Goal: Task Accomplishment & Management: Use online tool/utility

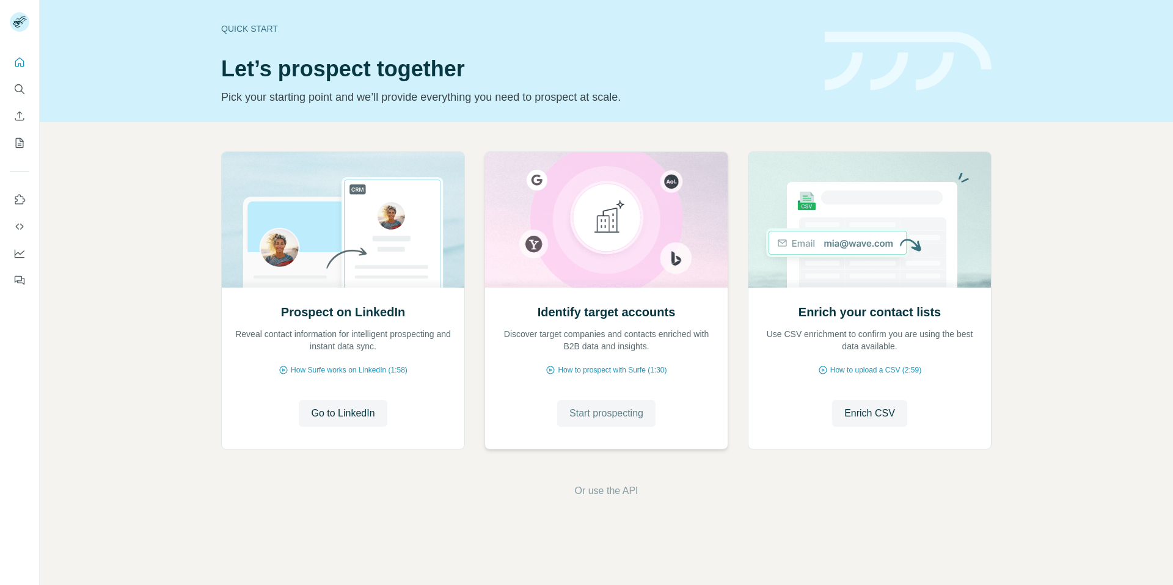
click at [616, 415] on span "Start prospecting" at bounding box center [606, 413] width 74 height 15
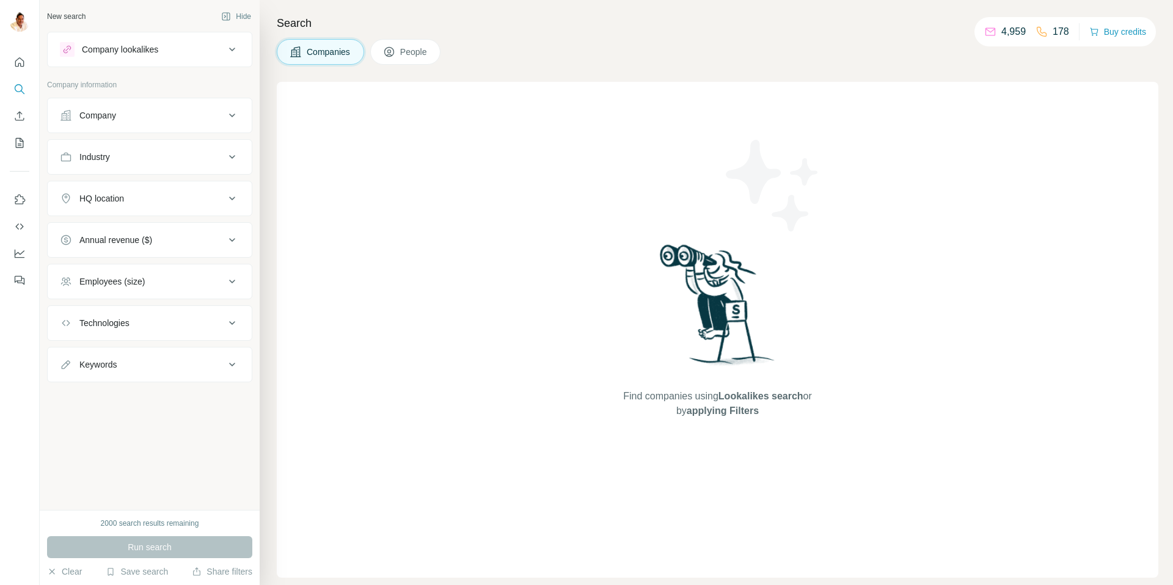
click at [179, 58] on button "Company lookalikes" at bounding box center [150, 49] width 204 height 29
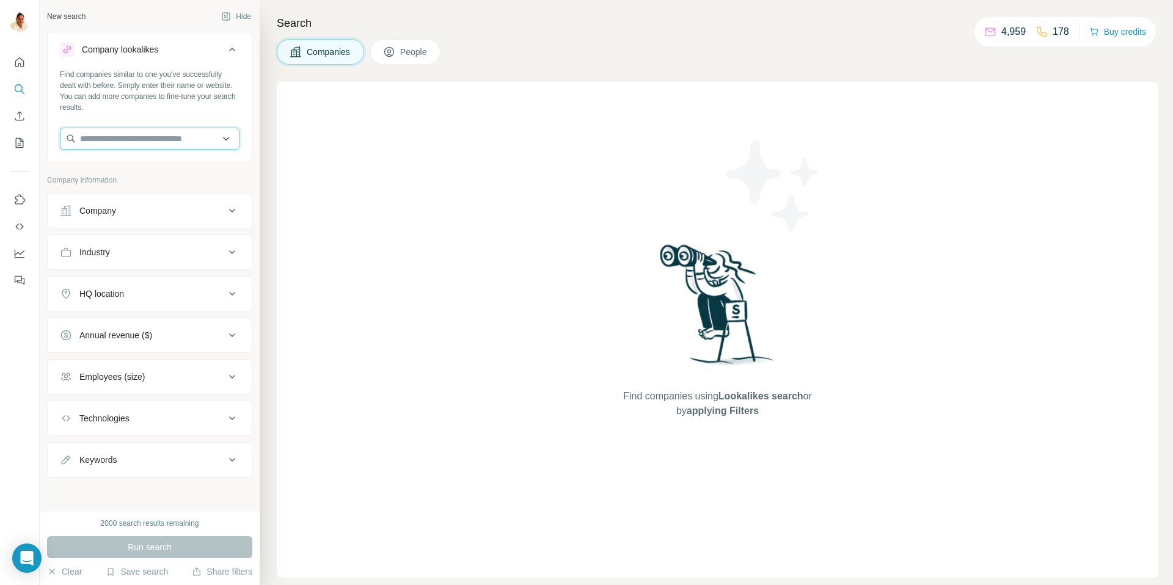
click at [159, 135] on input "text" at bounding box center [150, 139] width 180 height 22
click at [168, 134] on input "text" at bounding box center [150, 139] width 180 height 22
paste input "**********"
type input "**********"
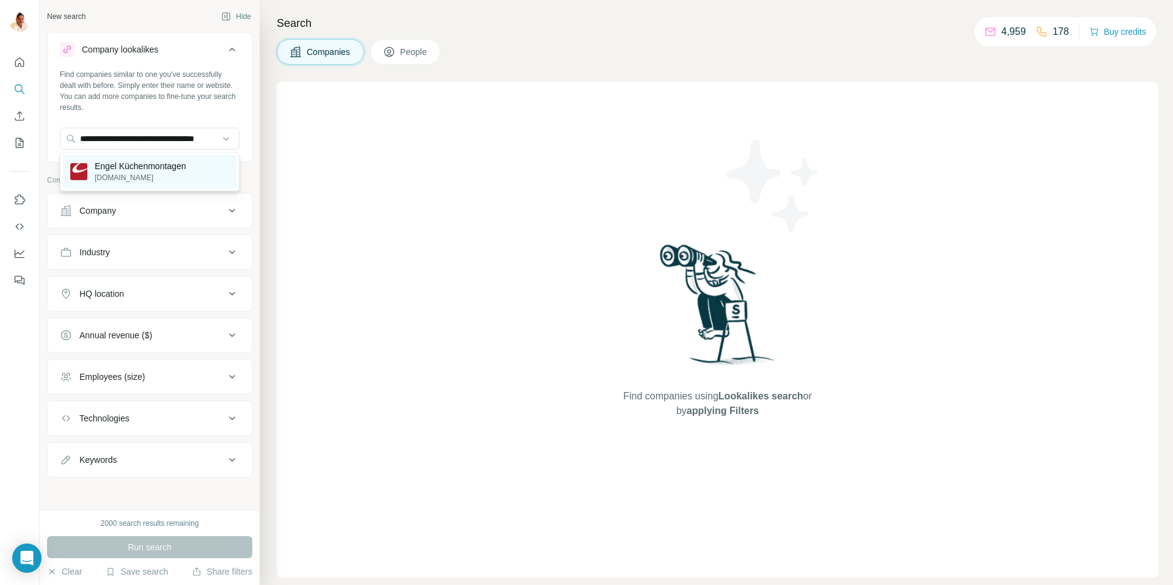
scroll to position [0, 0]
click at [170, 167] on p "Engel Küchenmontagen" at bounding box center [140, 166] width 91 height 12
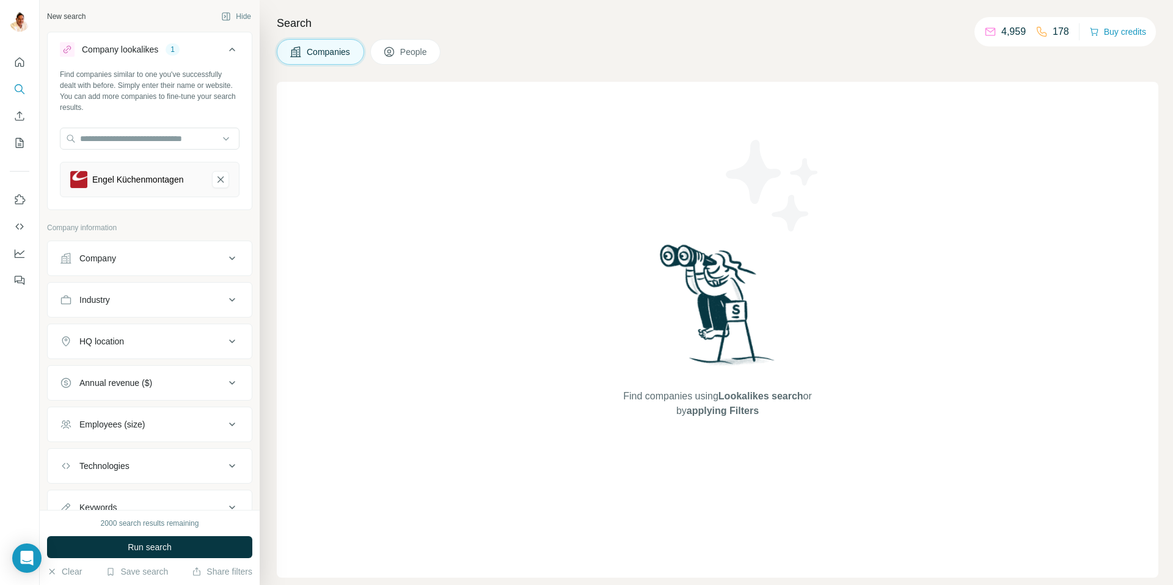
click at [123, 302] on div "Industry" at bounding box center [142, 300] width 165 height 12
click at [127, 337] on input at bounding box center [143, 330] width 151 height 13
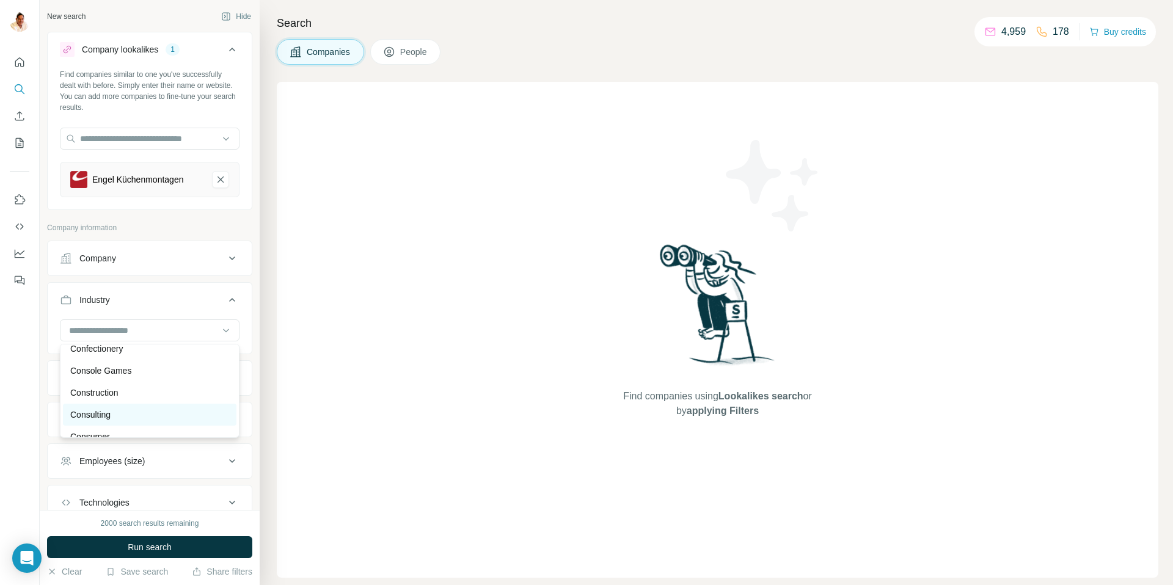
scroll to position [2429, 0]
click at [79, 390] on p "Construction" at bounding box center [94, 392] width 48 height 12
click at [111, 423] on div "HQ location" at bounding box center [101, 421] width 45 height 12
click at [115, 451] on input "text" at bounding box center [150, 452] width 180 height 22
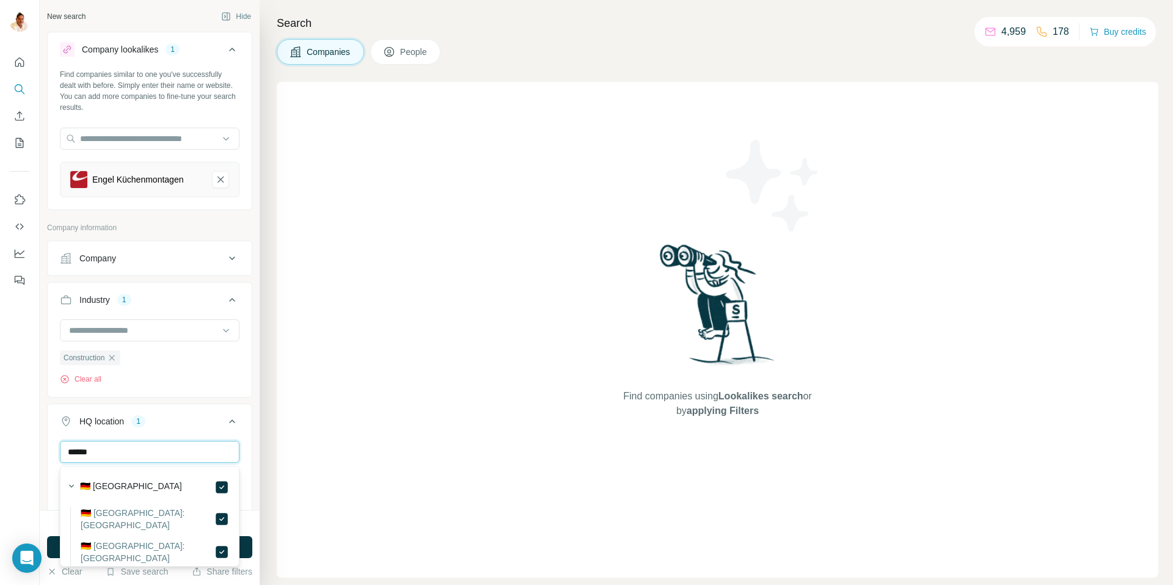
click at [189, 451] on input "******" at bounding box center [150, 452] width 180 height 22
type input "*"
type input "****"
click at [333, 448] on div "Find companies using Lookalikes search or by applying Filters" at bounding box center [717, 330] width 881 height 496
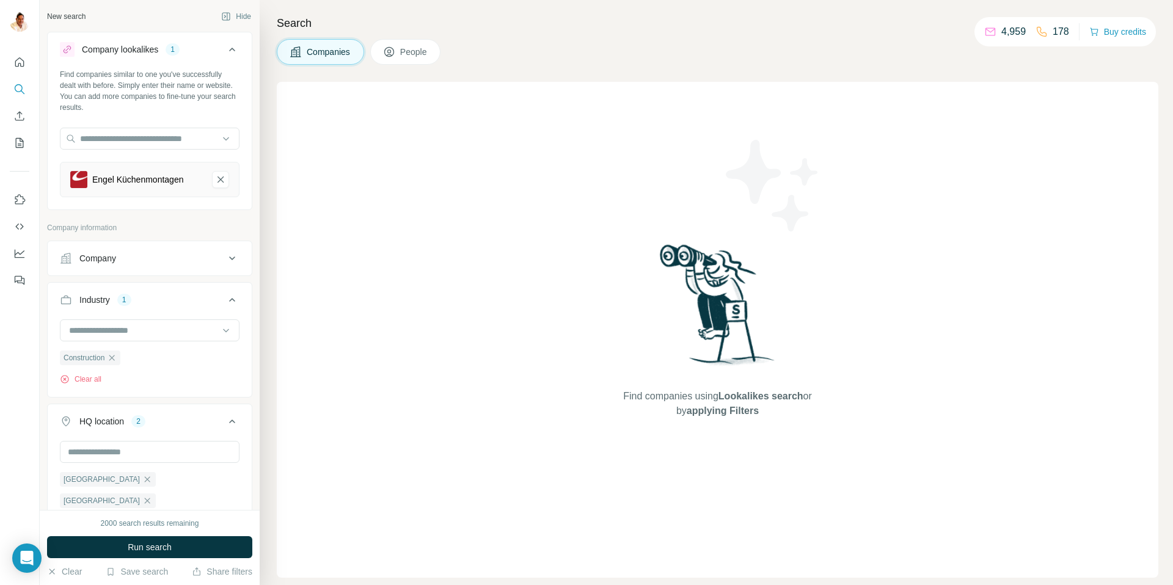
scroll to position [210, 0]
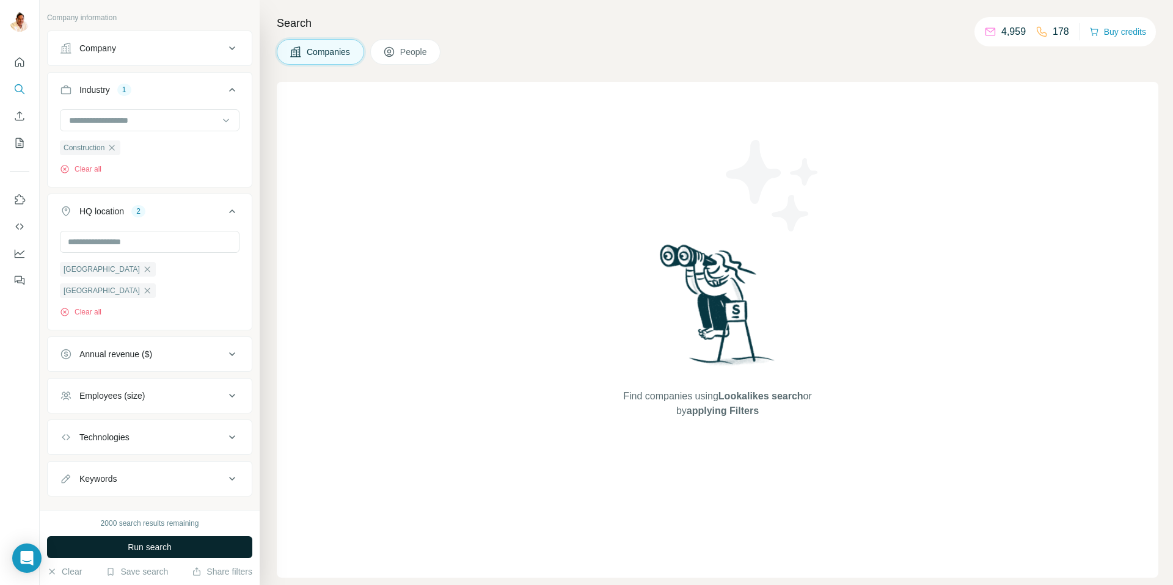
click at [128, 543] on span "Run search" at bounding box center [150, 547] width 44 height 12
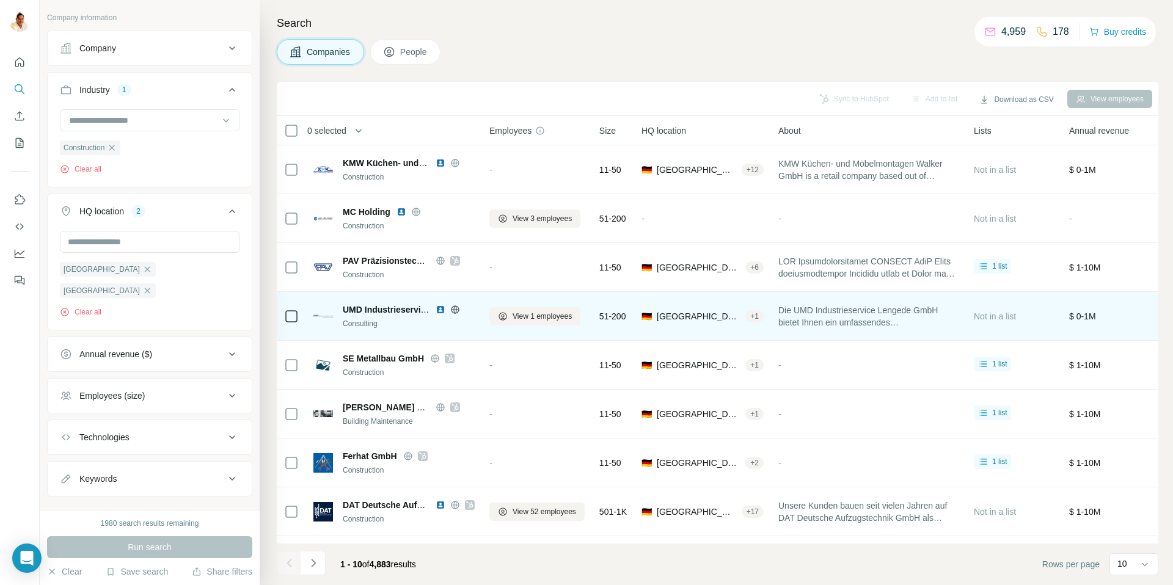
scroll to position [90, 0]
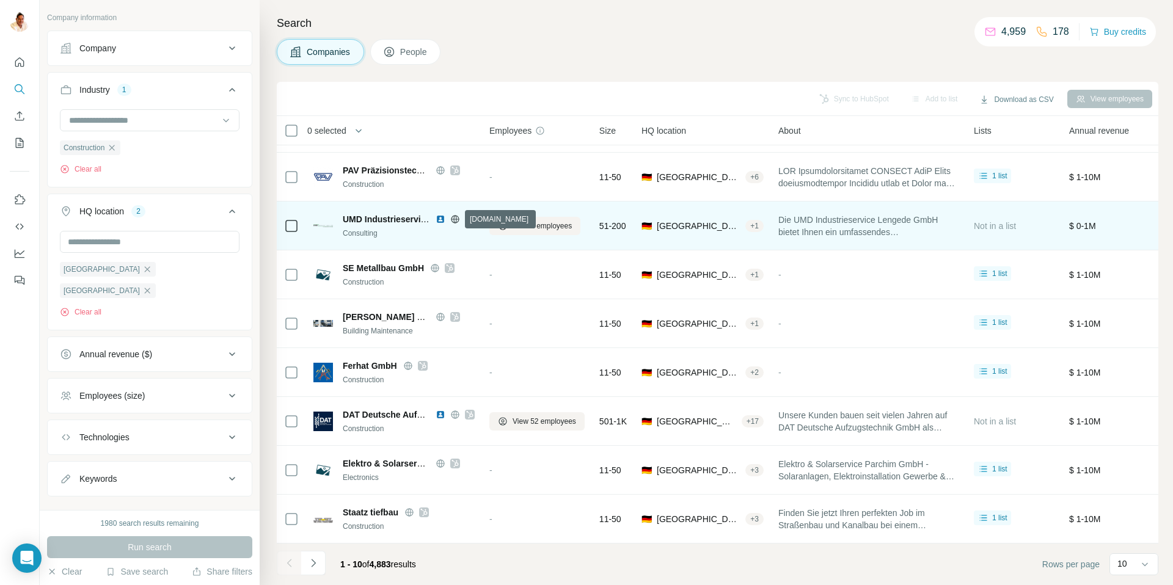
click at [459, 216] on icon at bounding box center [455, 219] width 10 height 10
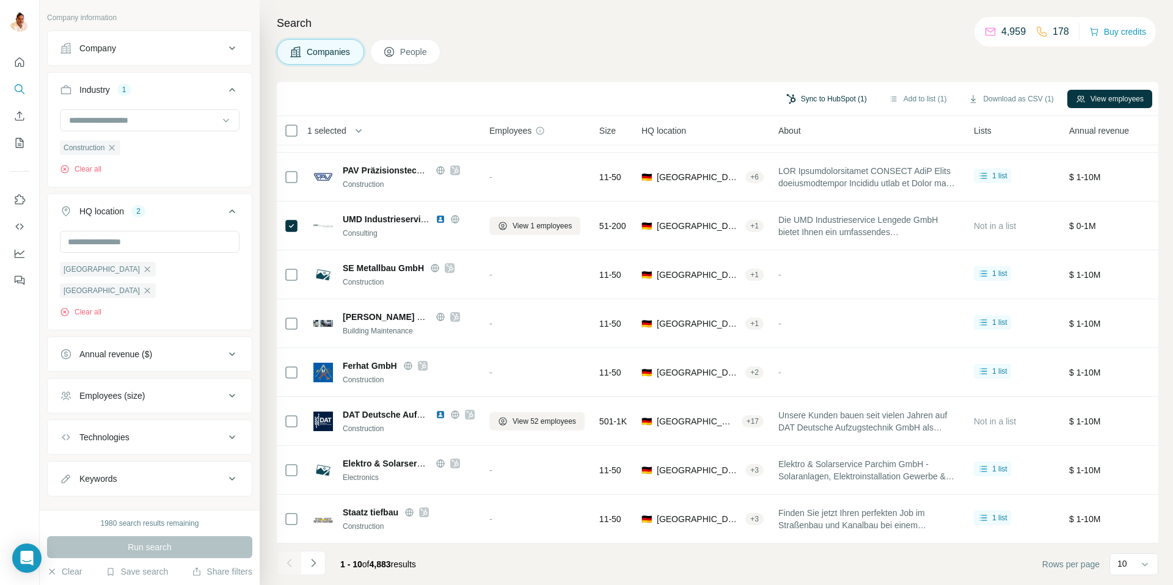
click at [823, 98] on button "Sync to HubSpot (1)" at bounding box center [827, 99] width 98 height 18
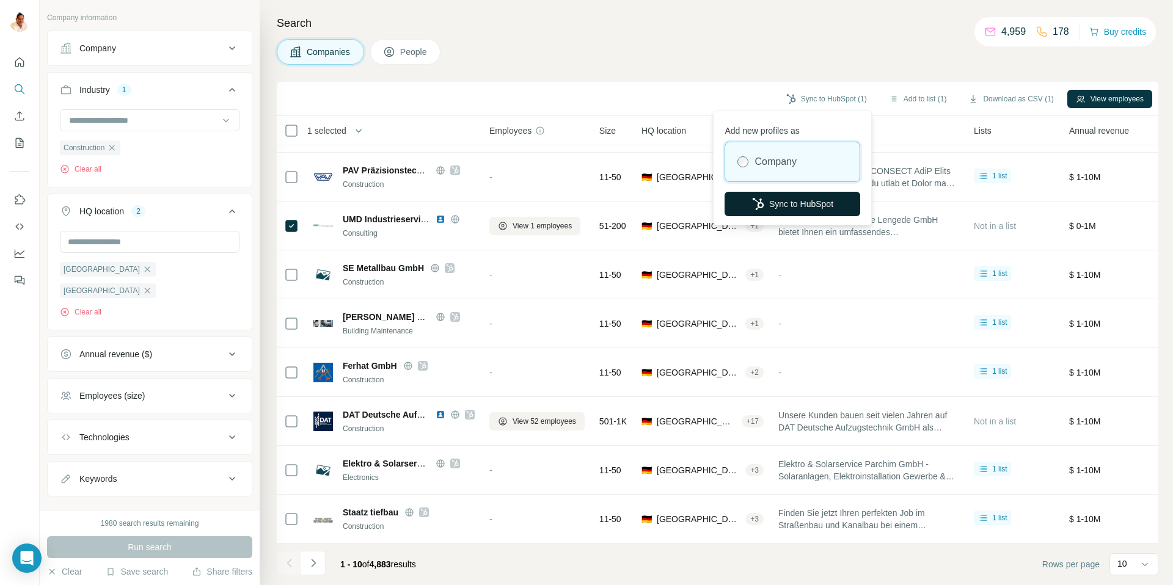
click at [811, 203] on button "Sync to HubSpot" at bounding box center [792, 204] width 136 height 24
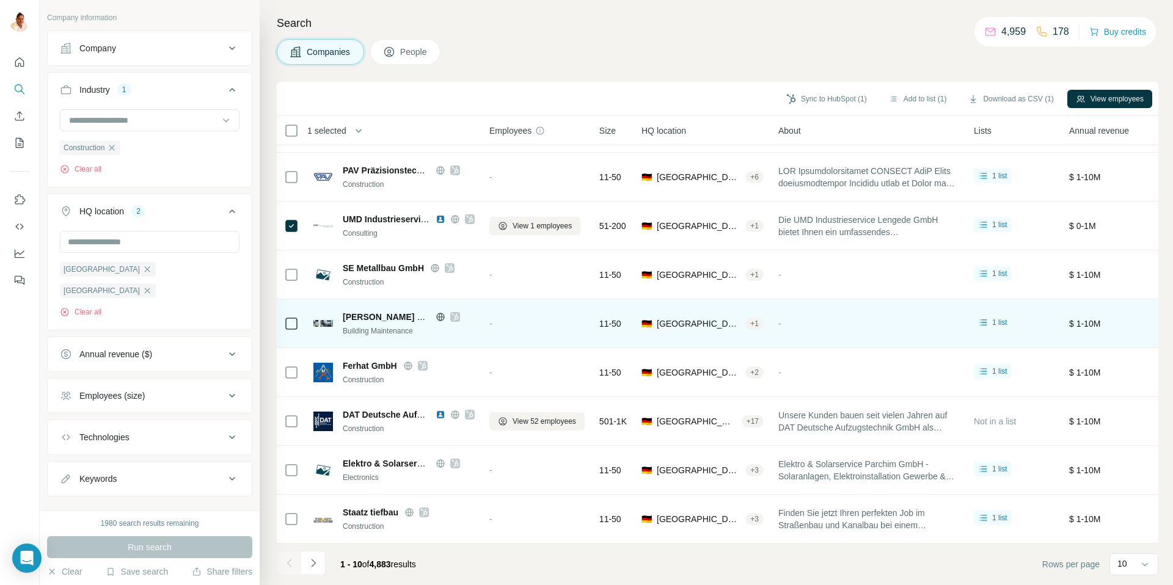
scroll to position [89, 0]
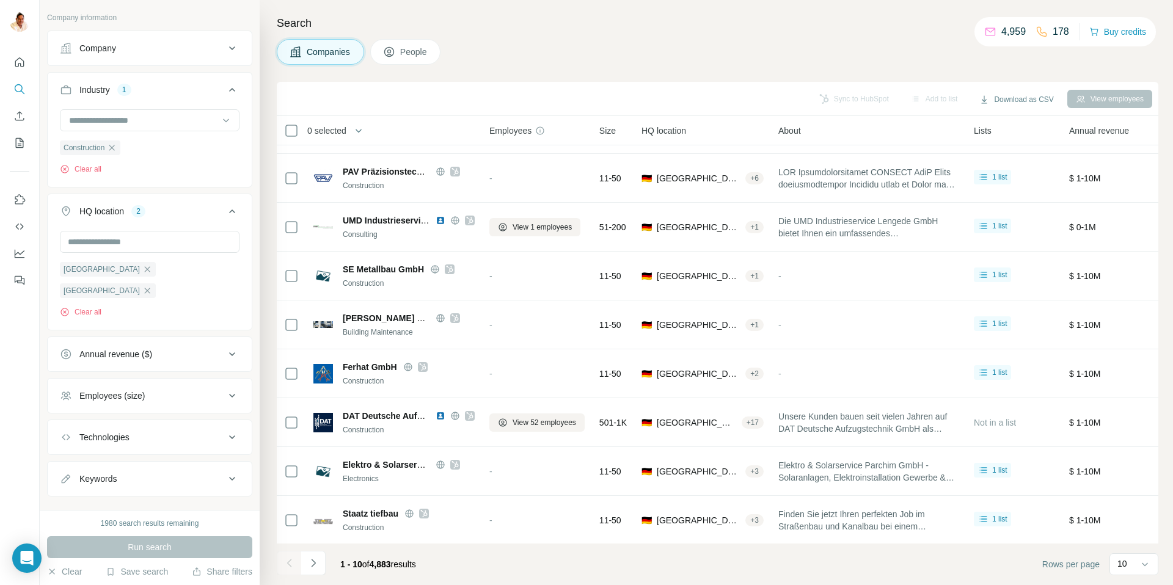
click at [150, 390] on div "Employees (size)" at bounding box center [142, 396] width 165 height 12
drag, startPoint x: 64, startPoint y: 467, endPoint x: 68, endPoint y: 474, distance: 8.0
click at [64, 483] on icon at bounding box center [67, 490] width 15 height 15
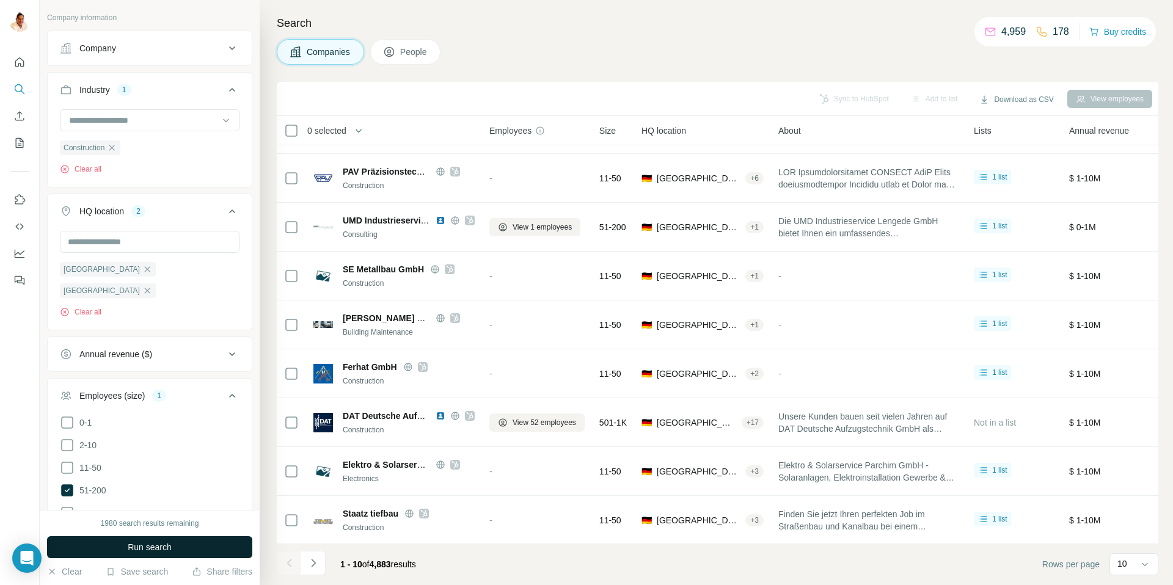
drag, startPoint x: 66, startPoint y: 491, endPoint x: 113, endPoint y: 542, distance: 70.1
click at [67, 506] on icon at bounding box center [67, 513] width 15 height 15
click at [128, 550] on span "Run search" at bounding box center [150, 547] width 44 height 12
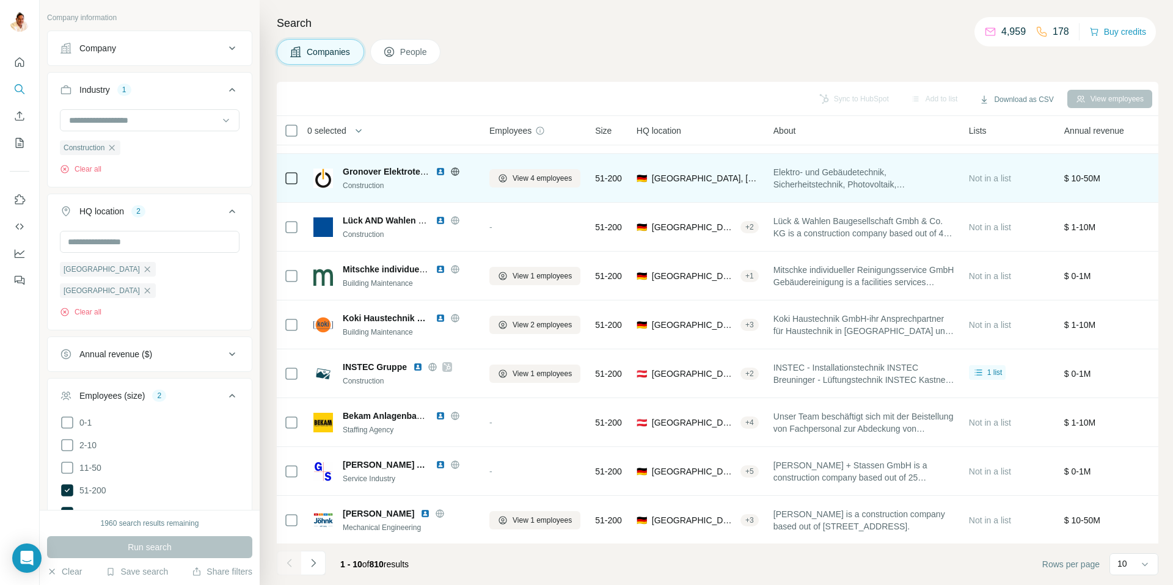
click at [456, 172] on icon at bounding box center [454, 171] width 3 height 8
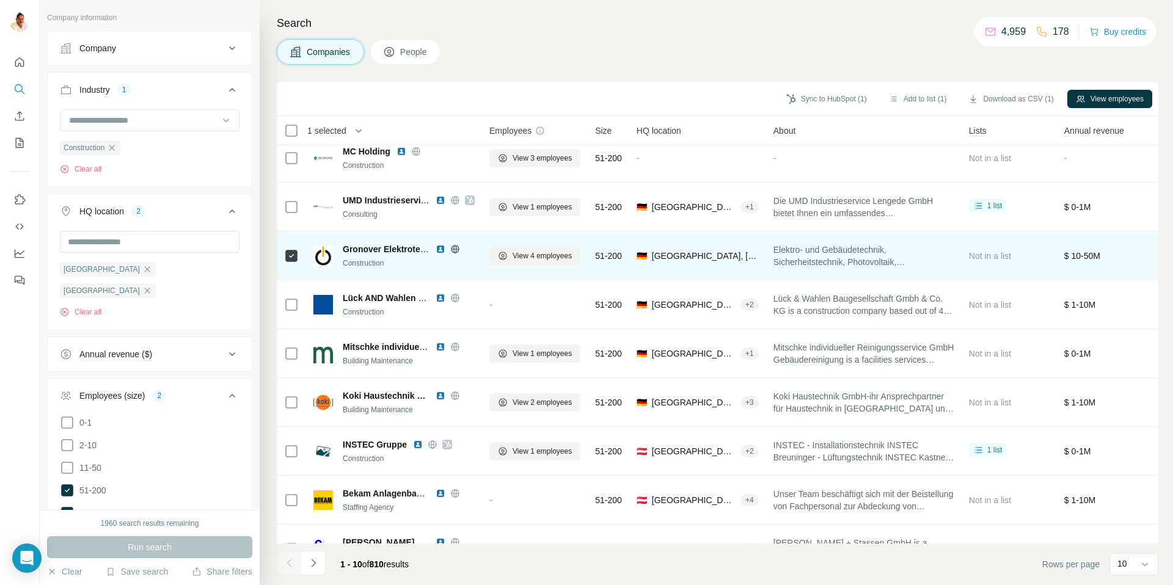
scroll to position [4, 0]
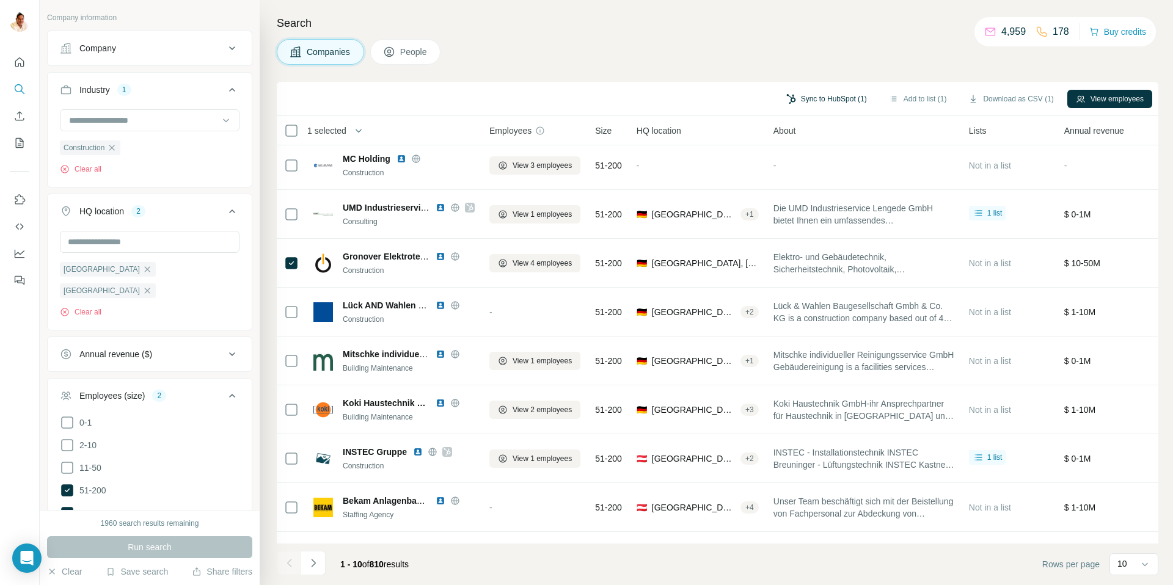
click at [826, 100] on button "Sync to HubSpot (1)" at bounding box center [827, 99] width 98 height 18
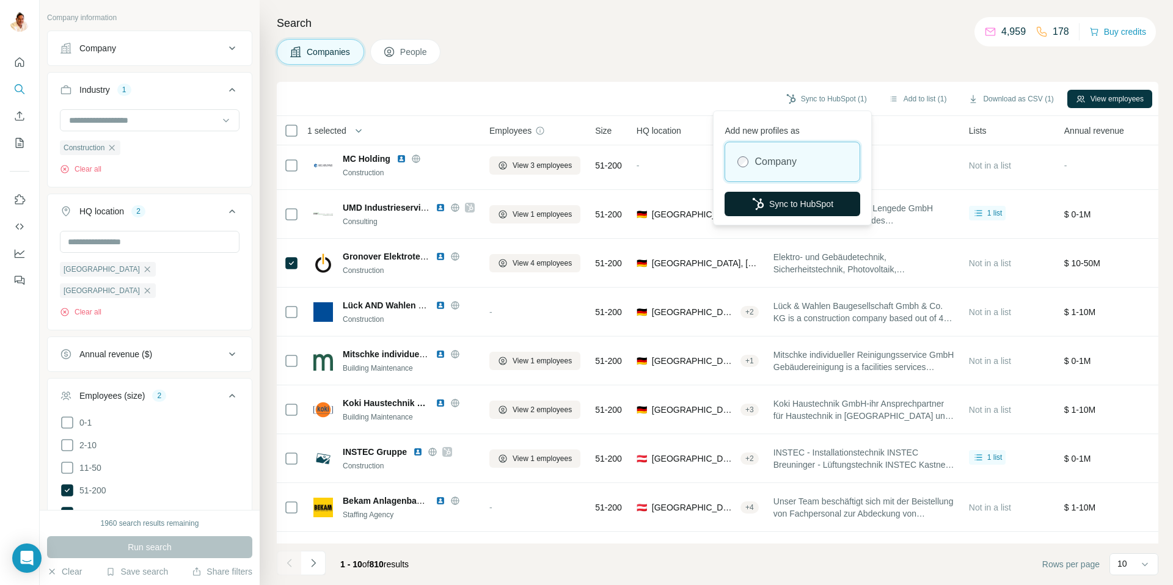
click at [806, 196] on button "Sync to HubSpot" at bounding box center [792, 204] width 136 height 24
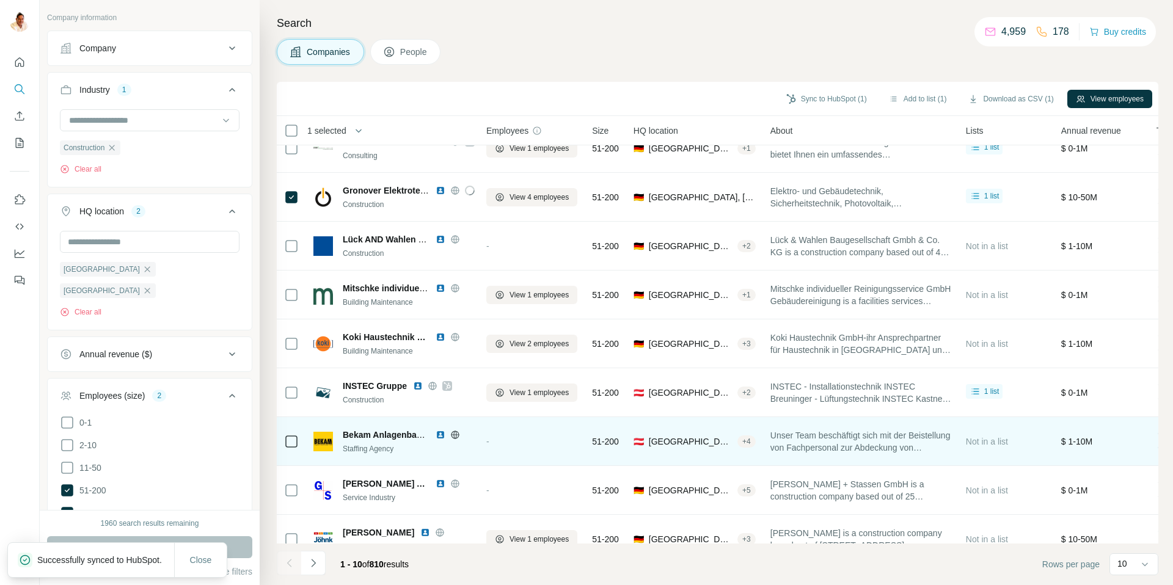
scroll to position [71, 3]
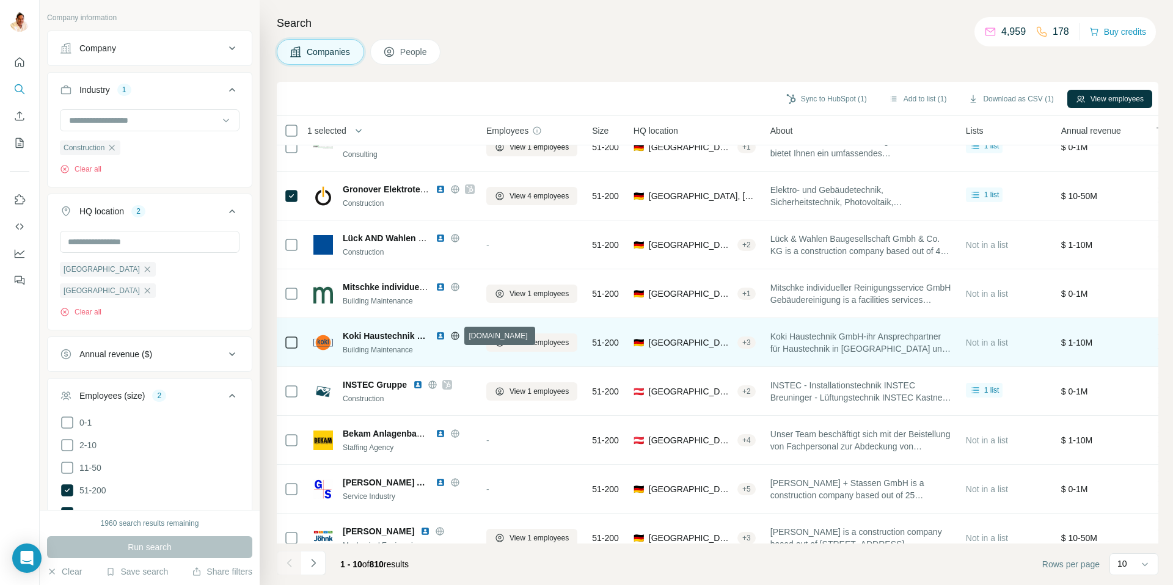
click at [455, 336] on icon at bounding box center [454, 336] width 3 height 8
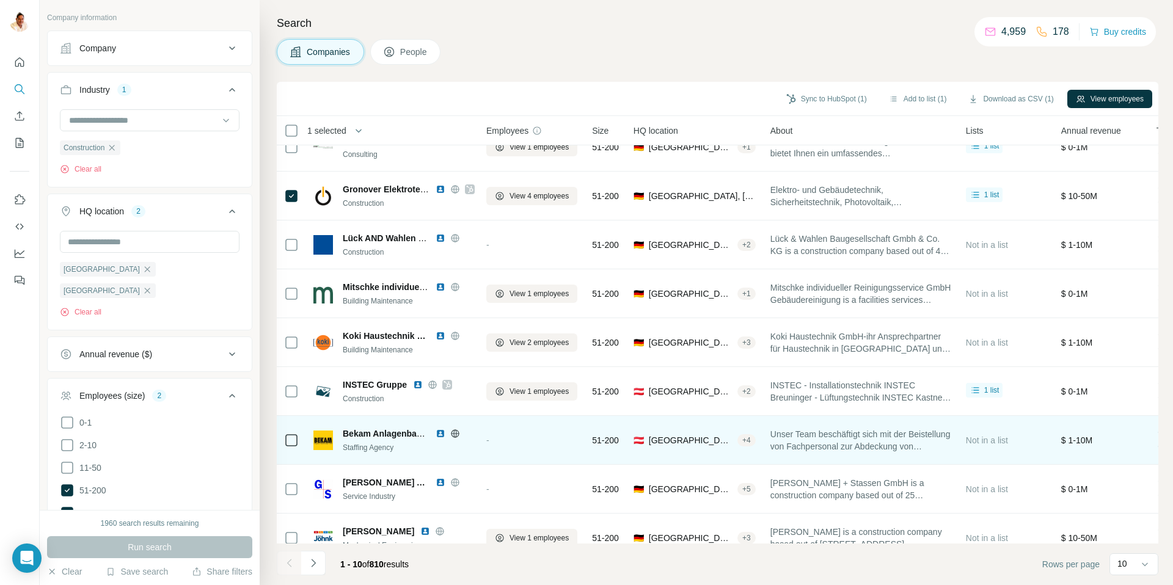
scroll to position [90, 3]
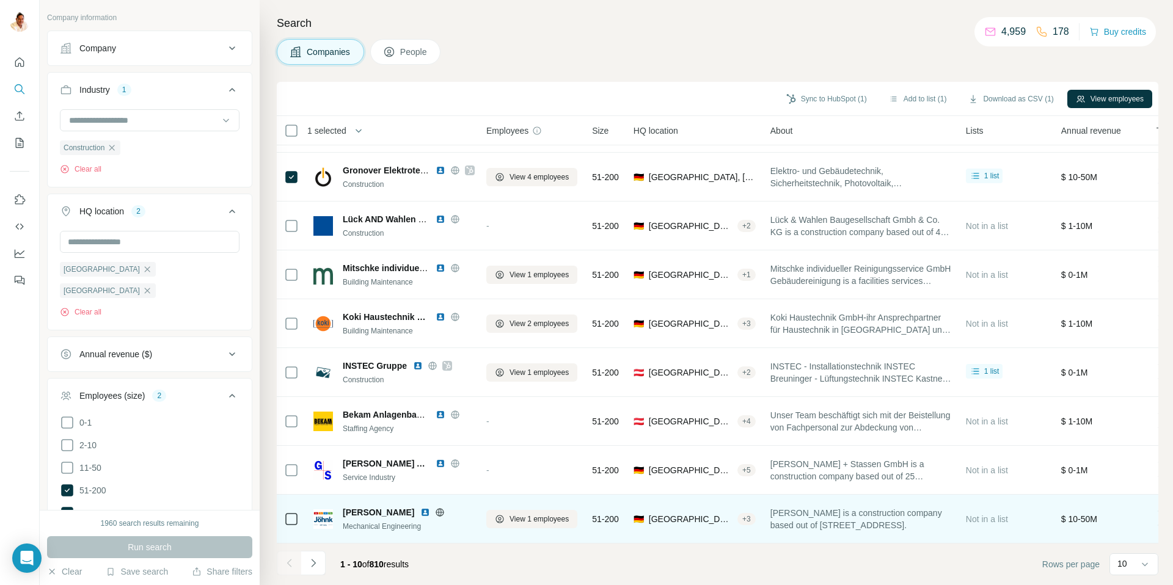
click at [436, 512] on icon at bounding box center [440, 512] width 8 height 1
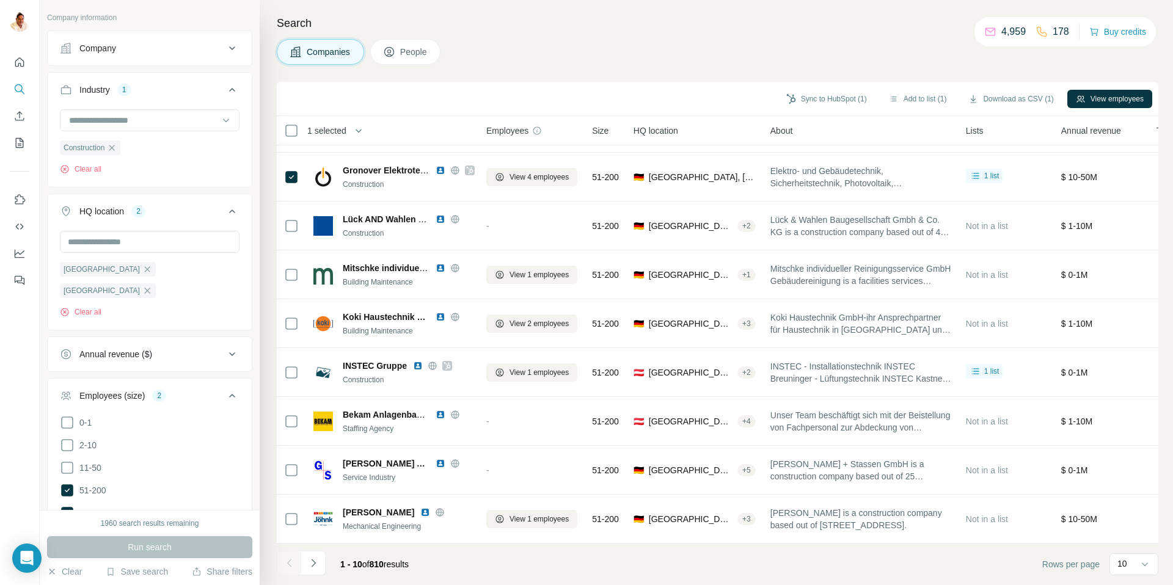
click at [320, 567] on button "Navigate to next page" at bounding box center [313, 563] width 24 height 24
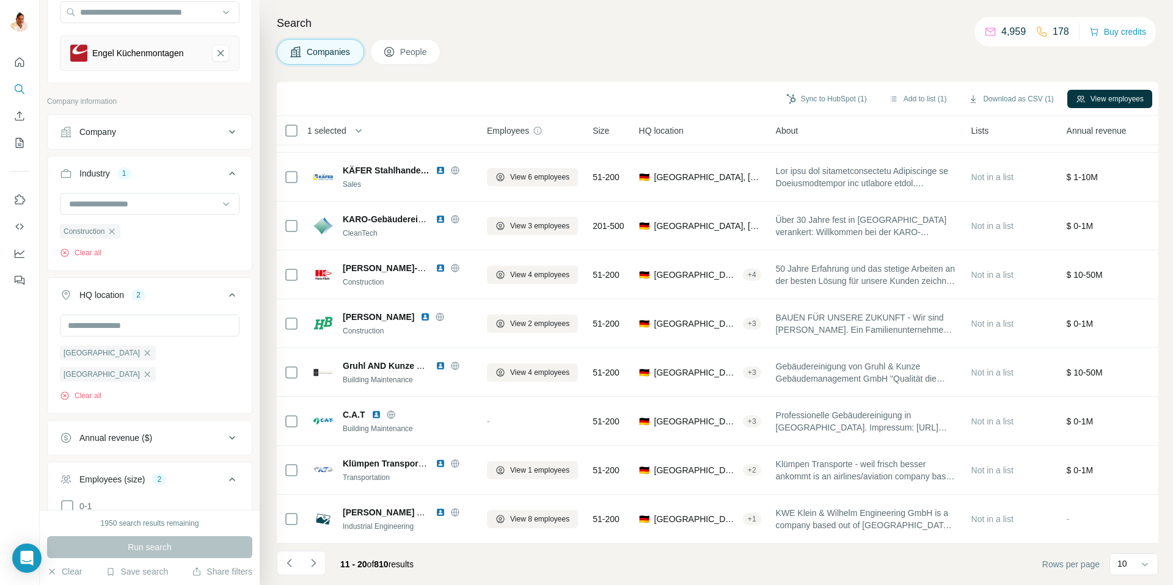
scroll to position [123, 0]
click at [110, 208] on input at bounding box center [143, 207] width 151 height 13
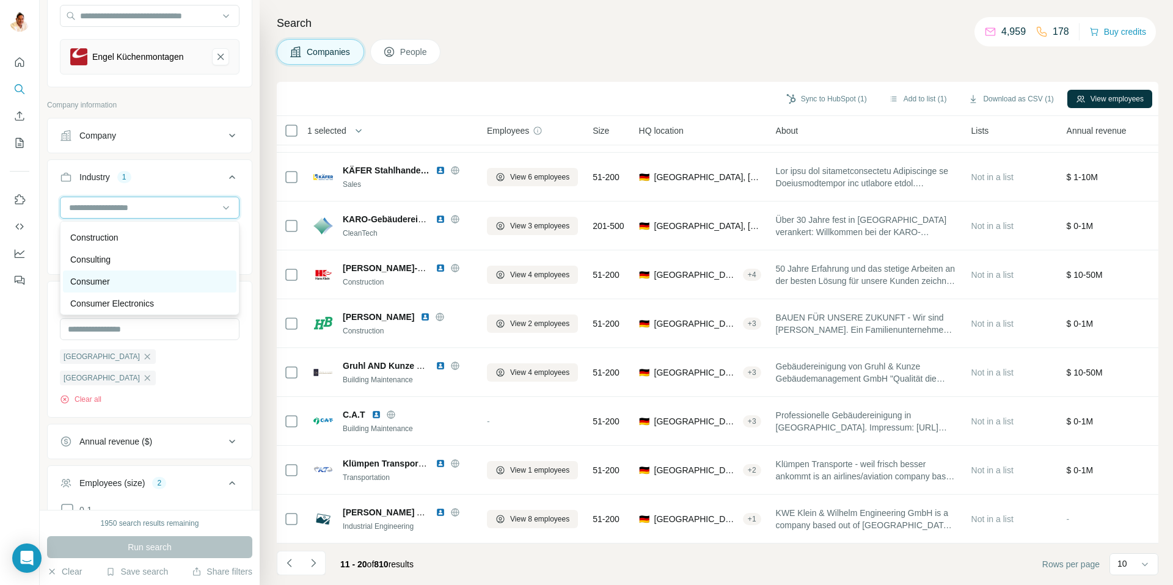
scroll to position [2462, 0]
click at [101, 255] on p "Consulting" at bounding box center [90, 258] width 40 height 12
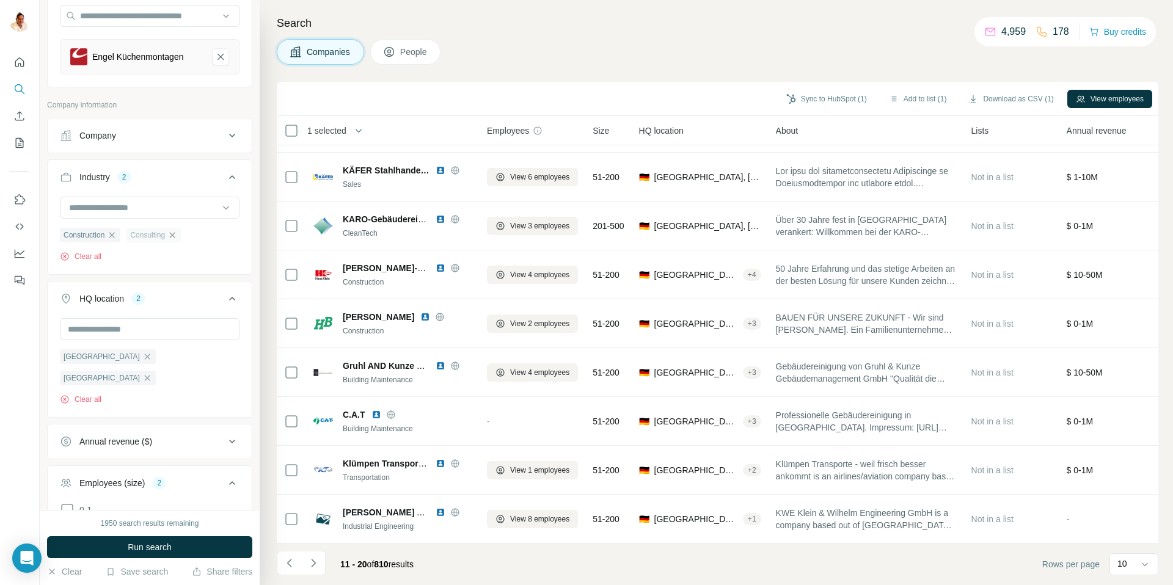
scroll to position [123, 0]
click at [142, 550] on span "Run search" at bounding box center [150, 547] width 44 height 12
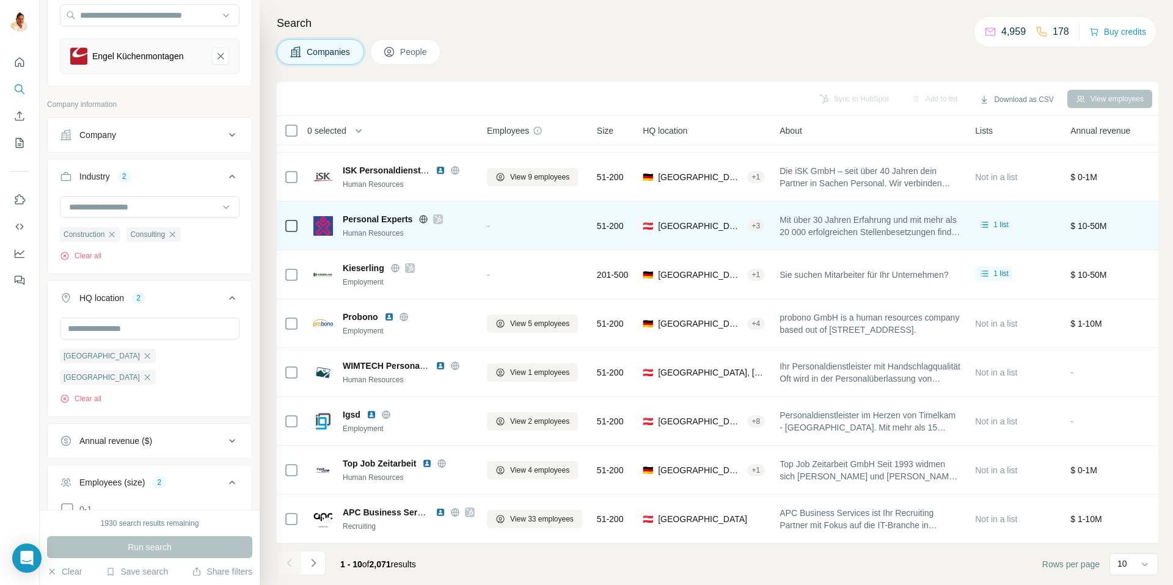
scroll to position [90, 0]
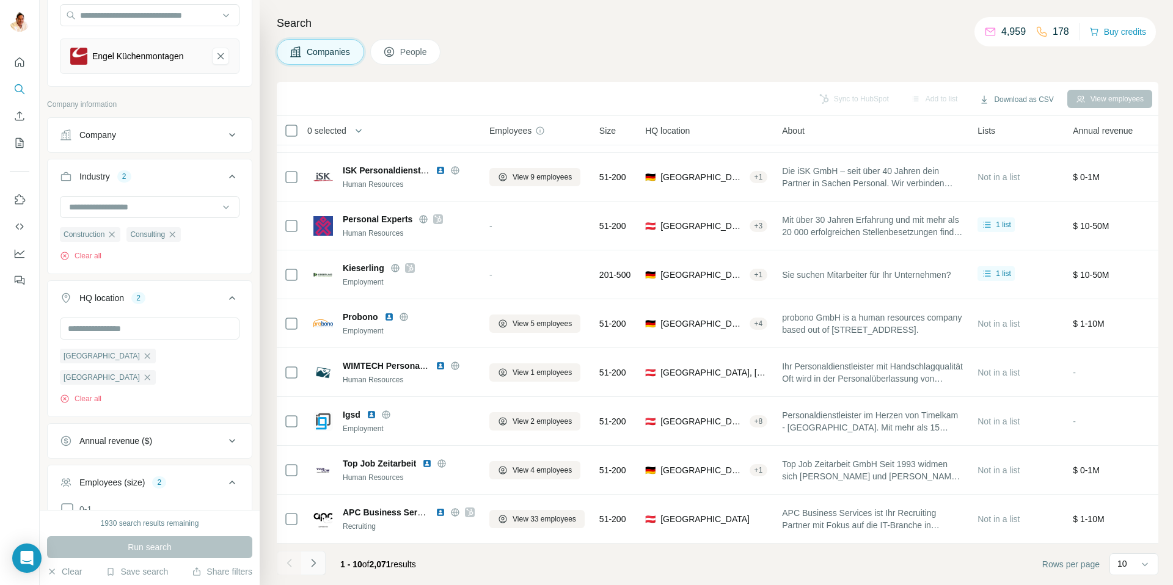
click at [322, 561] on button "Navigate to next page" at bounding box center [313, 563] width 24 height 24
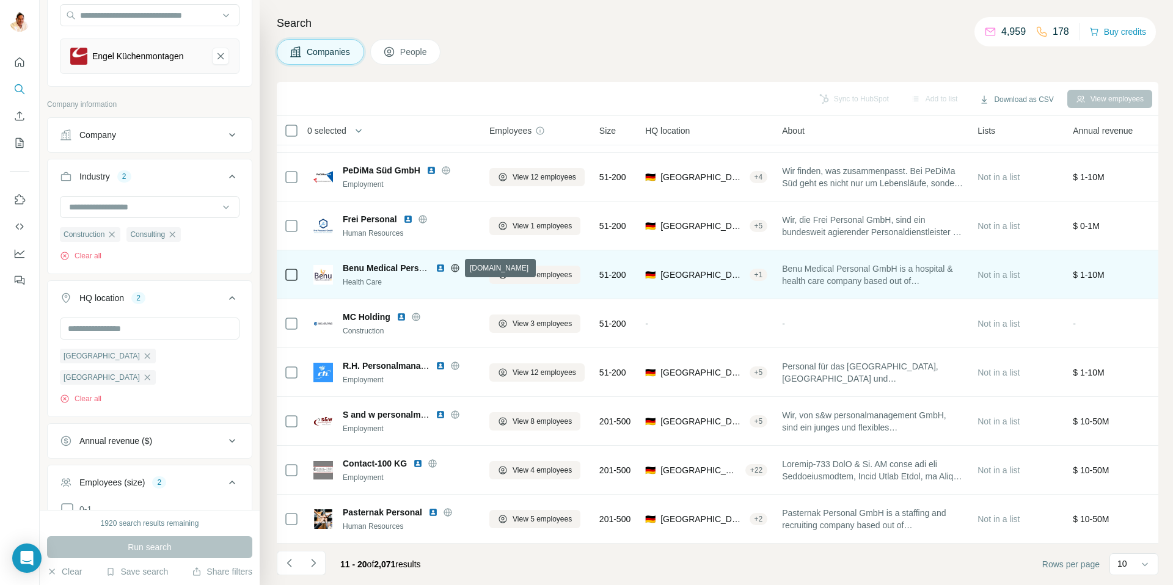
click at [453, 266] on icon at bounding box center [455, 268] width 10 height 10
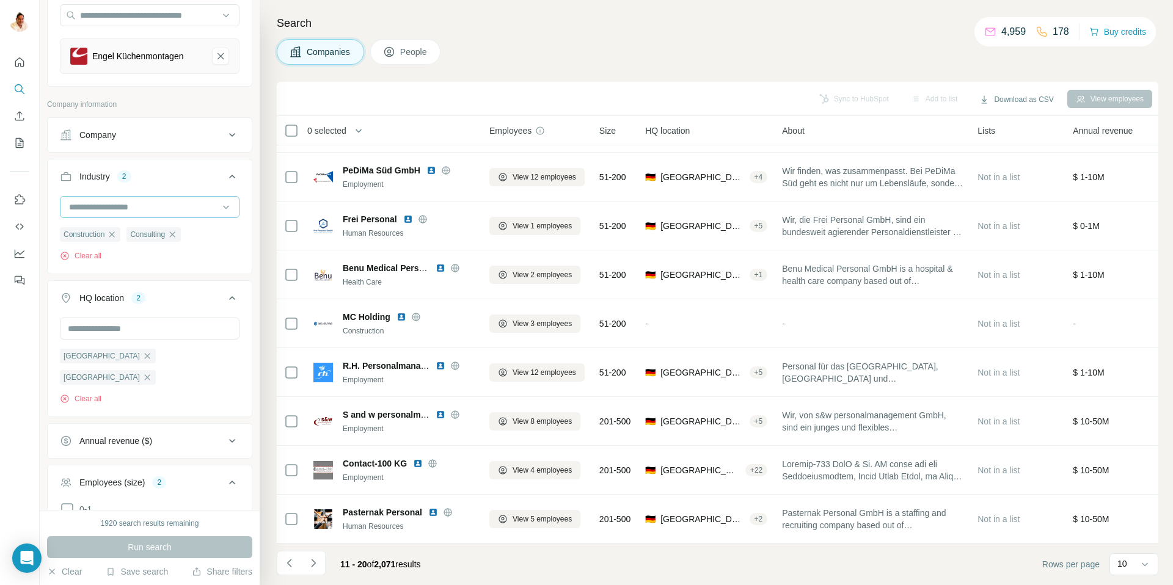
click at [162, 206] on input at bounding box center [143, 206] width 151 height 13
click at [120, 210] on input at bounding box center [143, 206] width 151 height 13
click at [115, 233] on icon "button" at bounding box center [112, 235] width 10 height 10
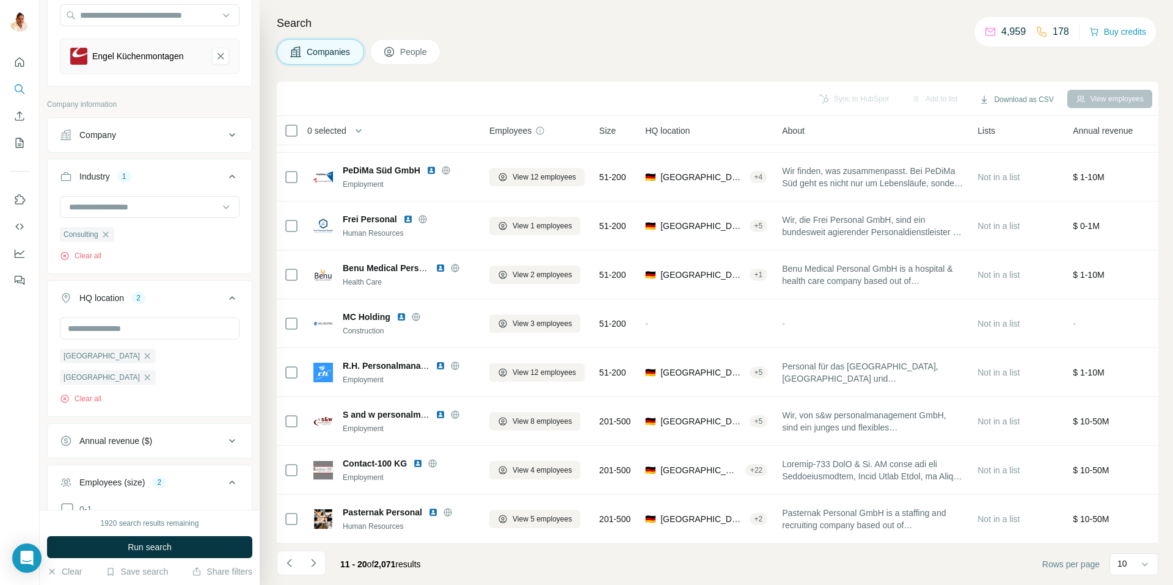
click at [111, 235] on icon "button" at bounding box center [106, 235] width 10 height 10
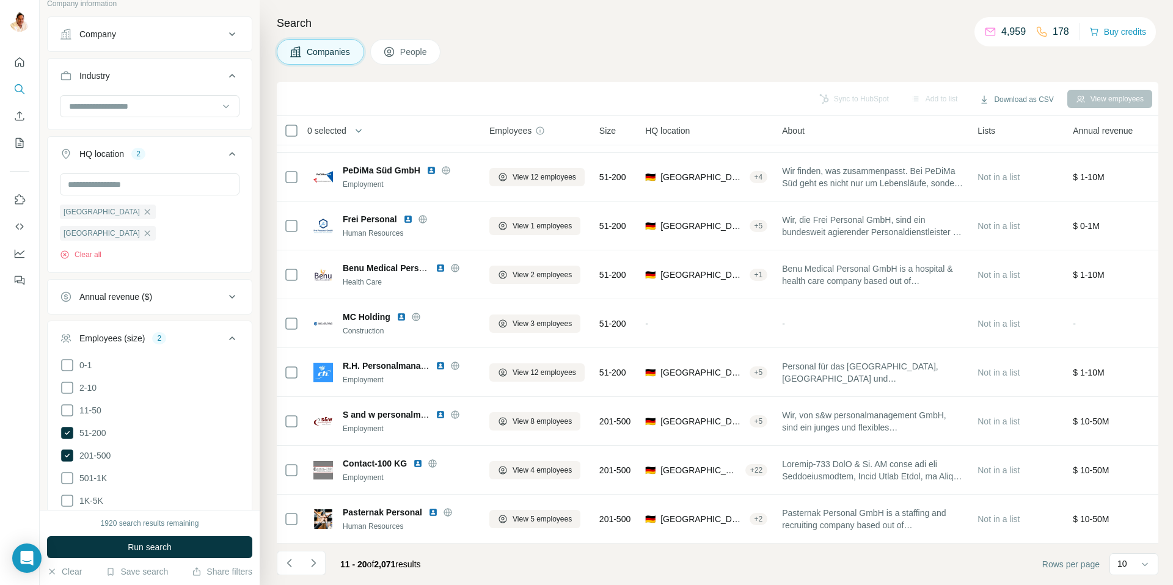
scroll to position [225, 0]
click at [156, 547] on span "Run search" at bounding box center [150, 547] width 44 height 12
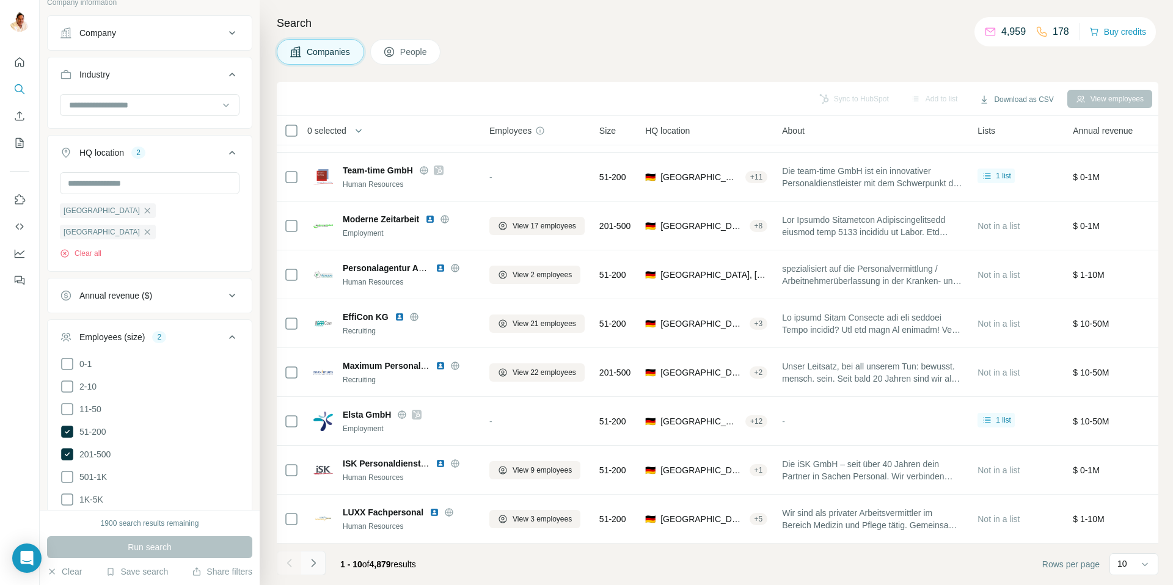
click at [315, 564] on icon "Navigate to next page" at bounding box center [313, 563] width 12 height 12
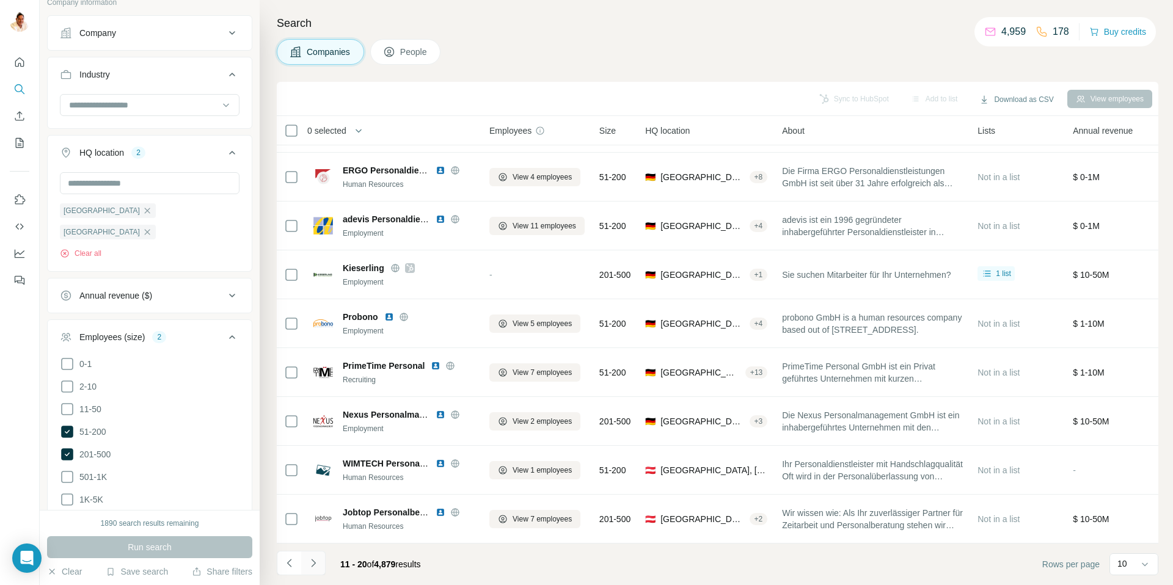
click at [315, 564] on icon "Navigate to next page" at bounding box center [313, 563] width 12 height 12
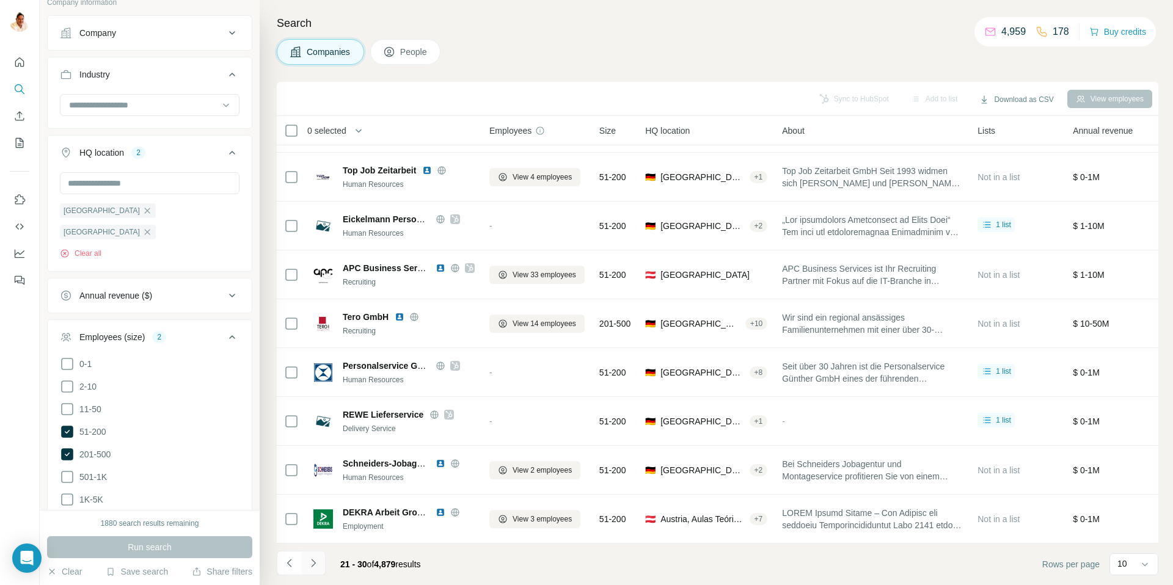
click at [315, 564] on icon "Navigate to next page" at bounding box center [313, 563] width 12 height 12
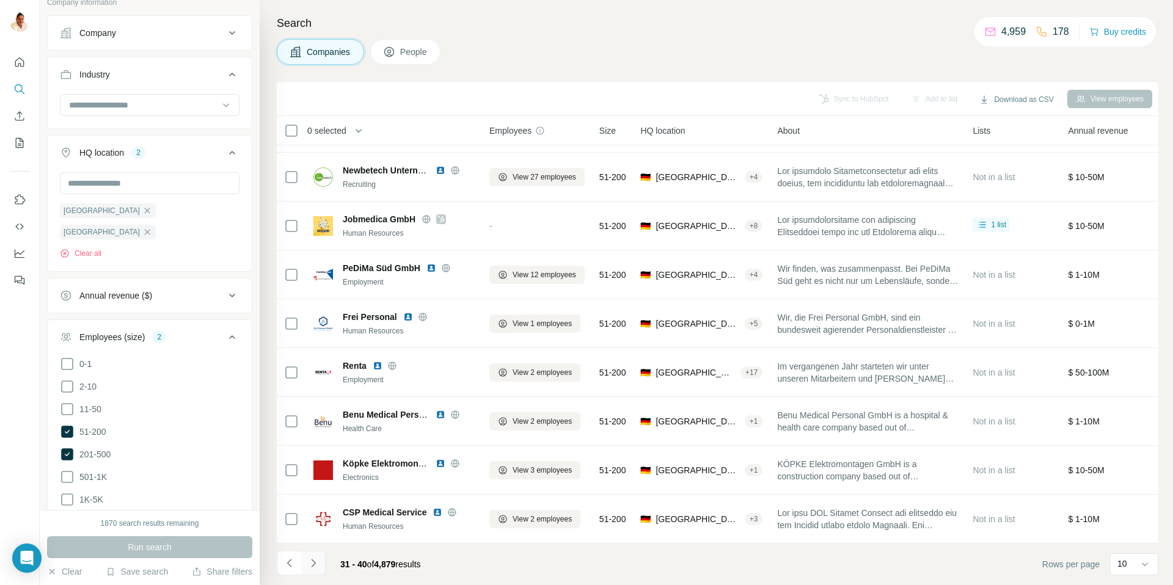
click at [315, 564] on icon "Navigate to next page" at bounding box center [313, 563] width 12 height 12
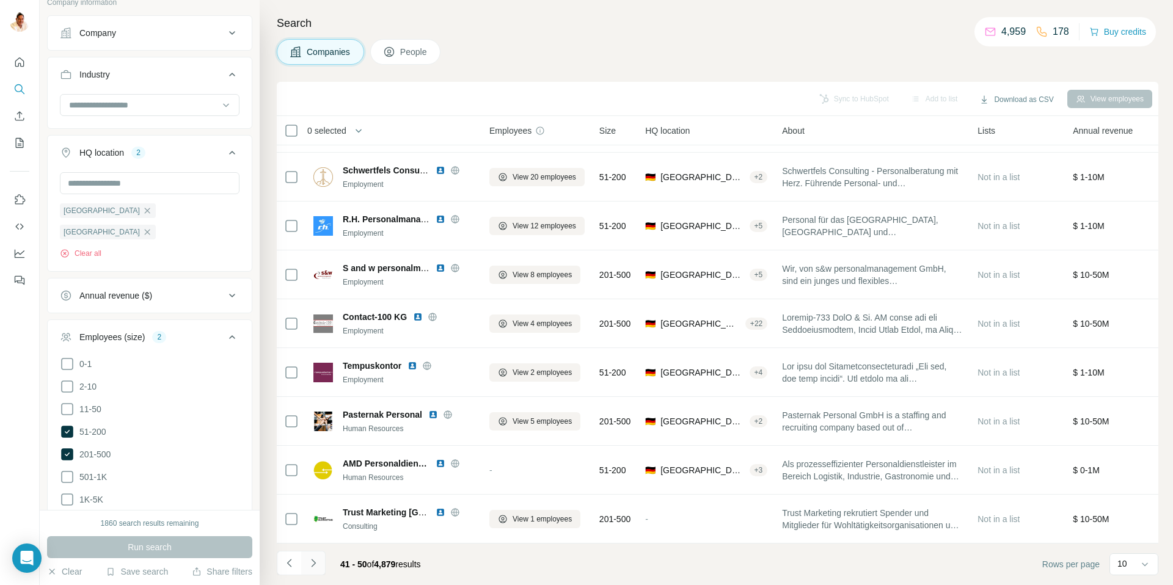
click at [315, 564] on icon "Navigate to next page" at bounding box center [313, 563] width 12 height 12
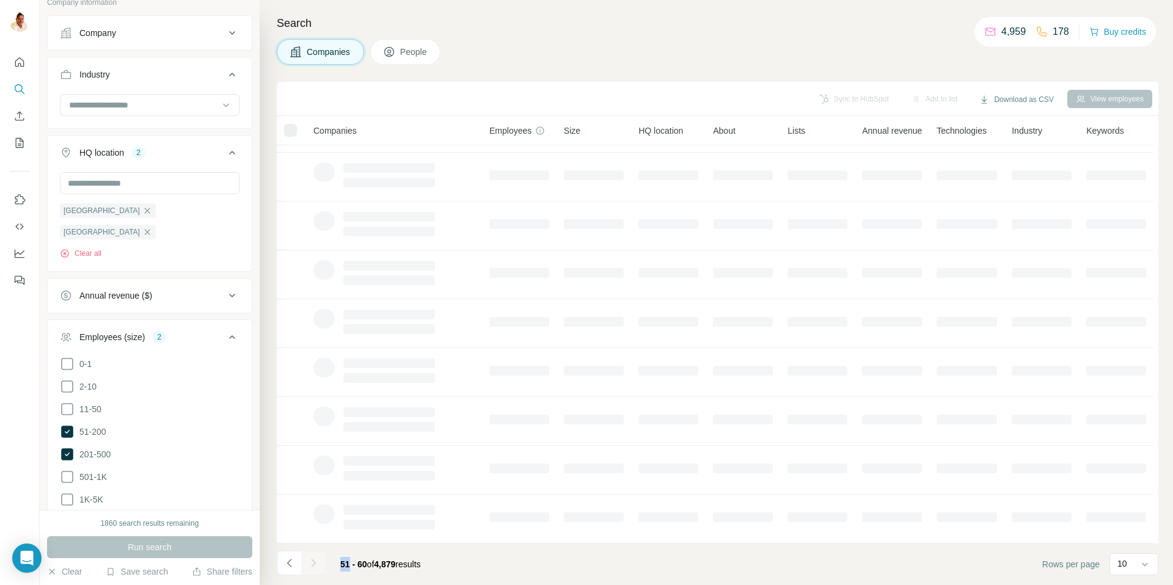
click at [315, 564] on div at bounding box center [313, 563] width 24 height 24
click at [315, 564] on icon "Navigate to next page" at bounding box center [313, 563] width 12 height 12
click at [315, 564] on div at bounding box center [313, 563] width 24 height 24
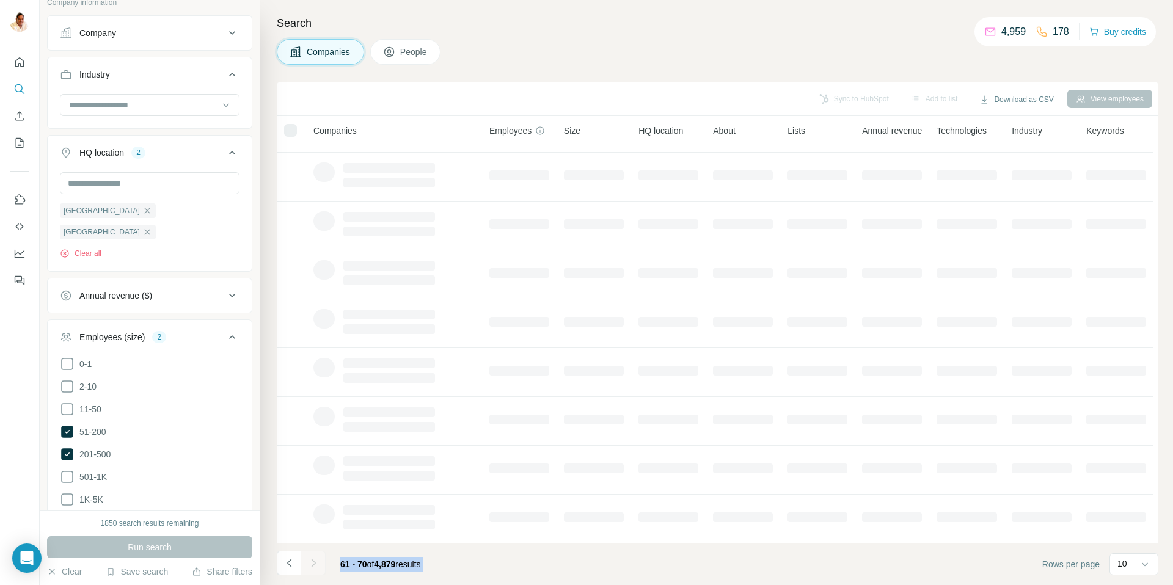
click at [315, 564] on div at bounding box center [313, 563] width 24 height 24
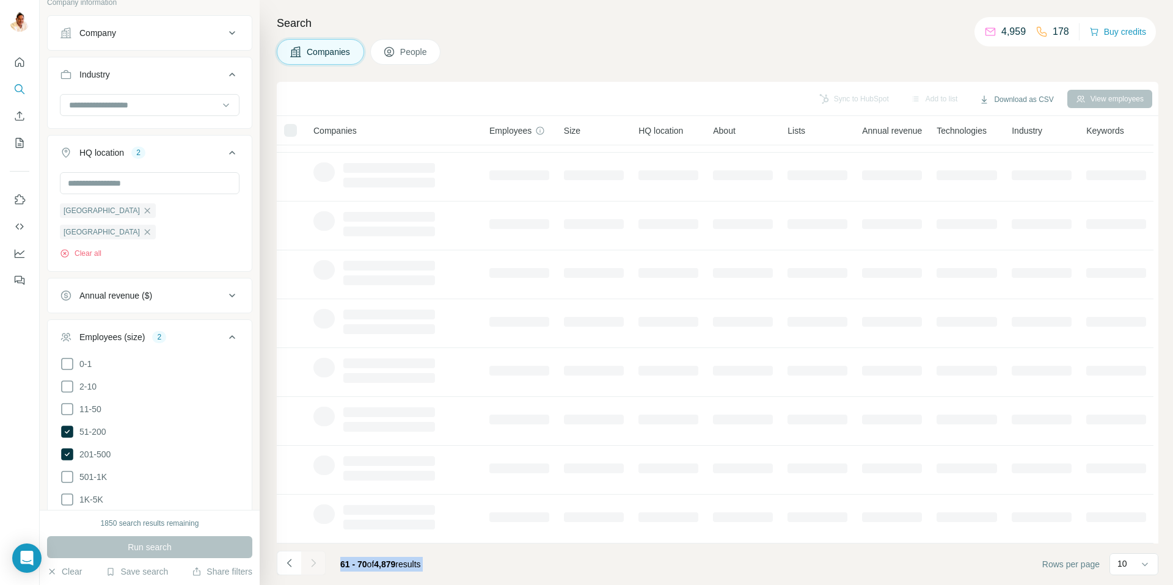
click at [315, 564] on div at bounding box center [313, 563] width 24 height 24
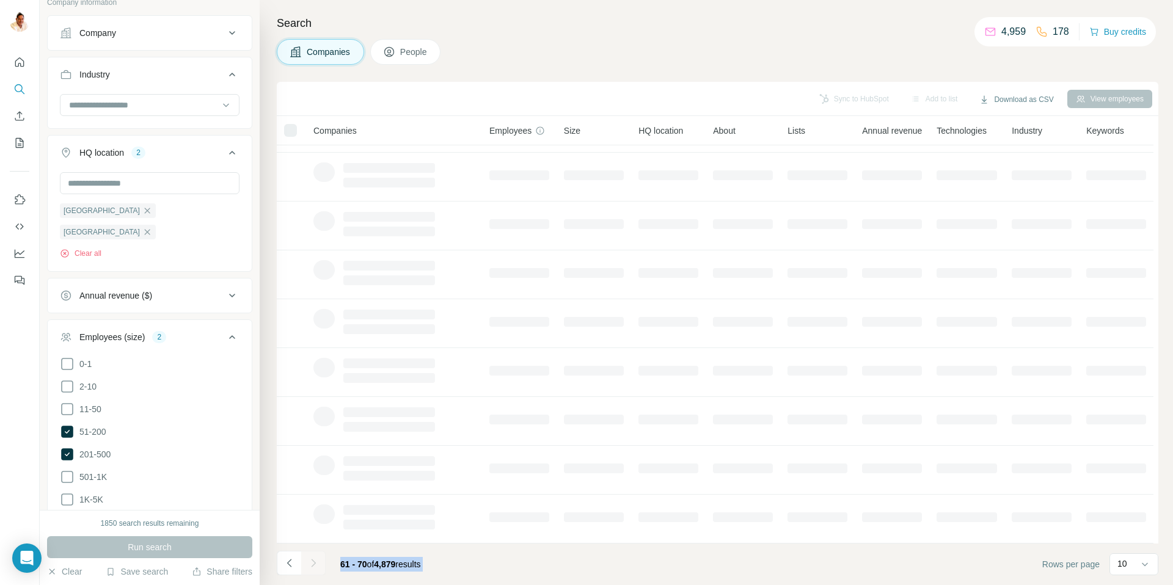
click at [315, 564] on div at bounding box center [313, 563] width 24 height 24
click at [352, 419] on div at bounding box center [389, 421] width 92 height 29
click at [294, 564] on icon "Navigate to previous page" at bounding box center [289, 563] width 12 height 12
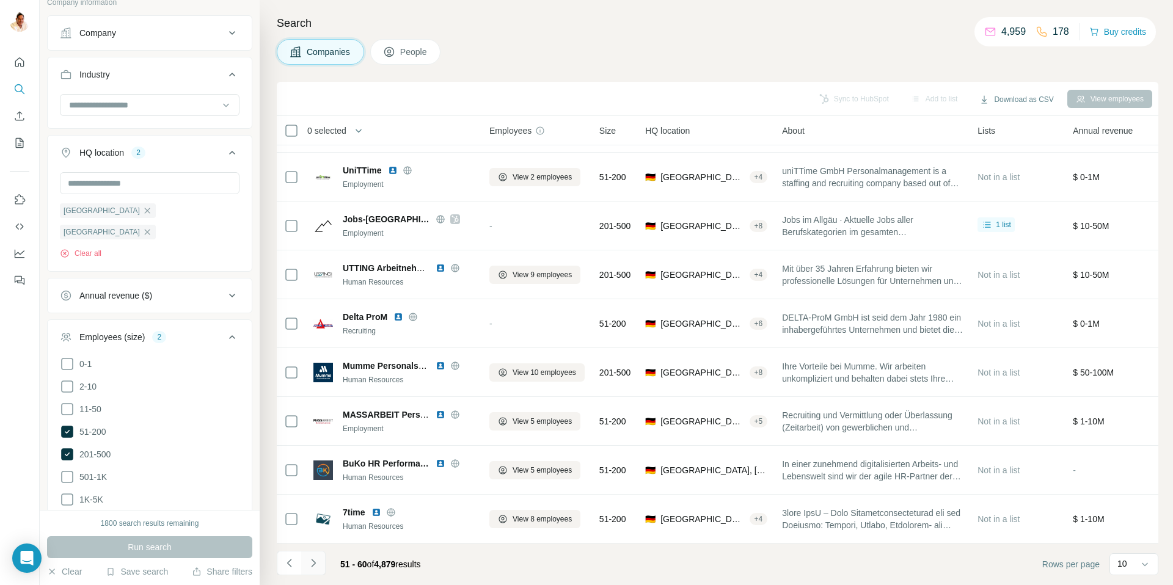
click at [308, 561] on icon "Navigate to next page" at bounding box center [313, 563] width 12 height 12
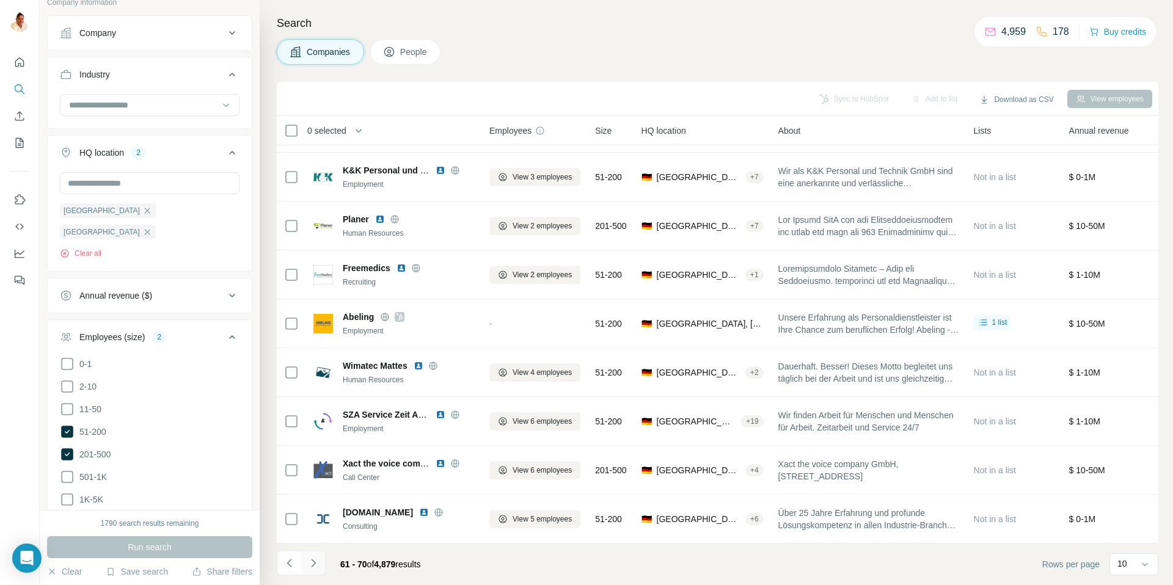
click at [318, 555] on button "Navigate to next page" at bounding box center [313, 563] width 24 height 24
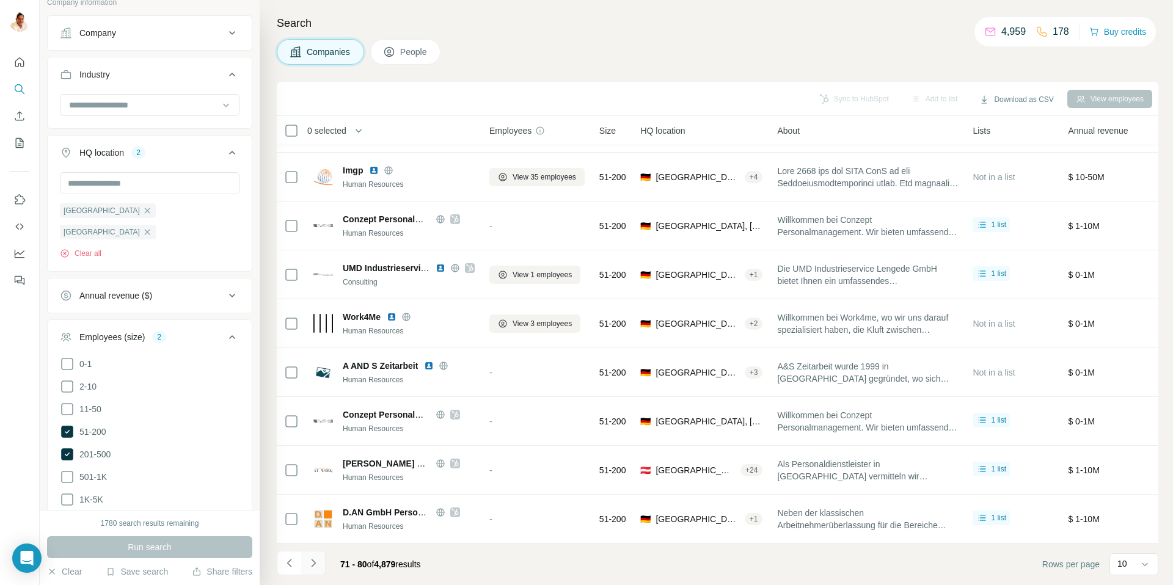
click at [319, 566] on button "Navigate to next page" at bounding box center [313, 563] width 24 height 24
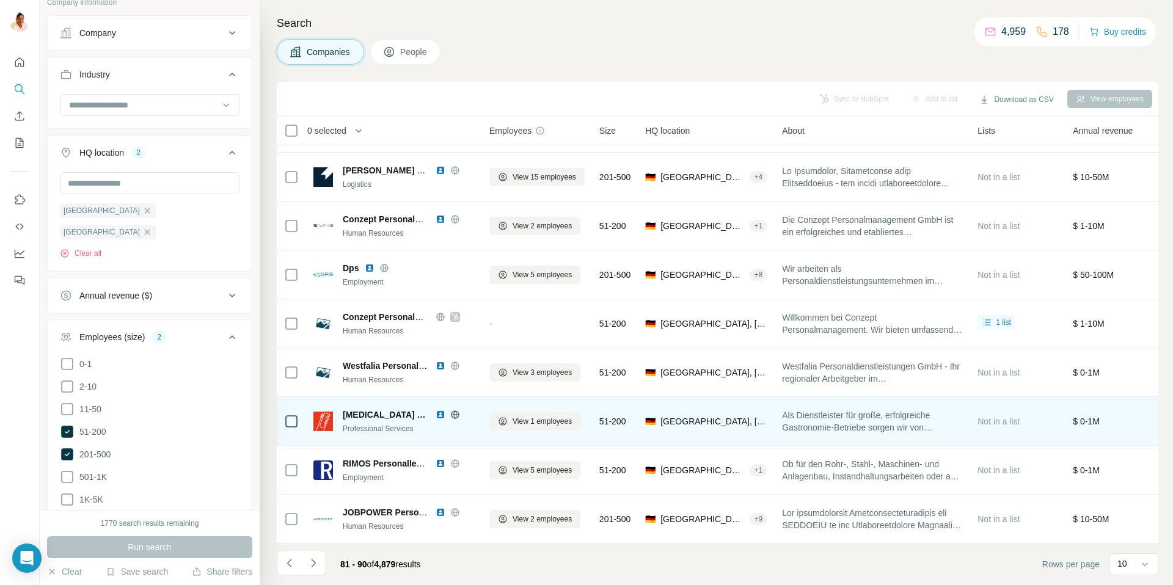
click at [453, 414] on icon at bounding box center [454, 414] width 3 height 8
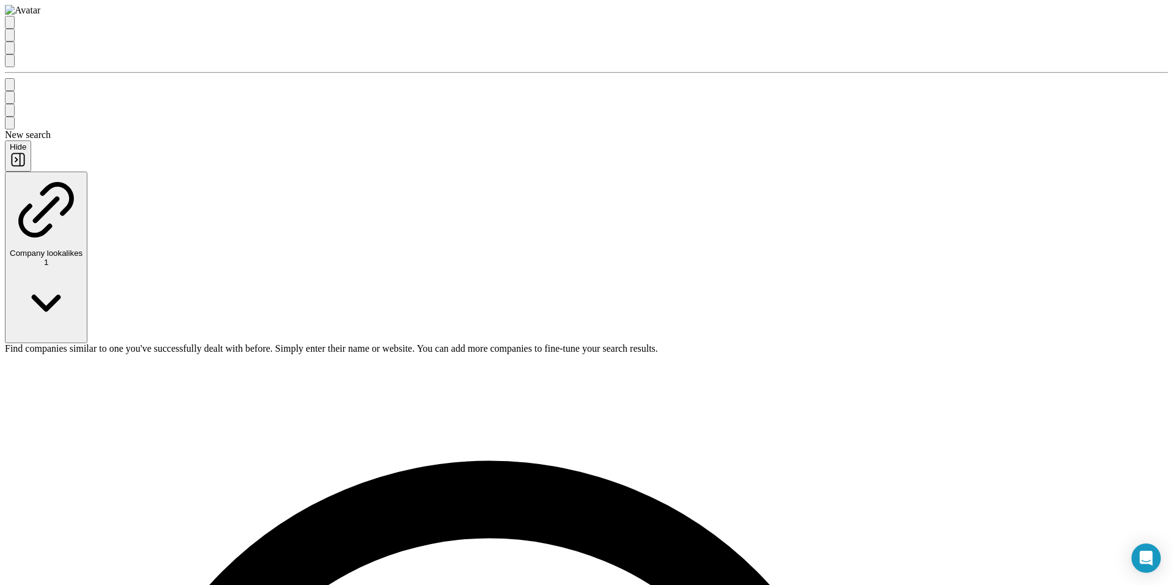
scroll to position [2462, 0]
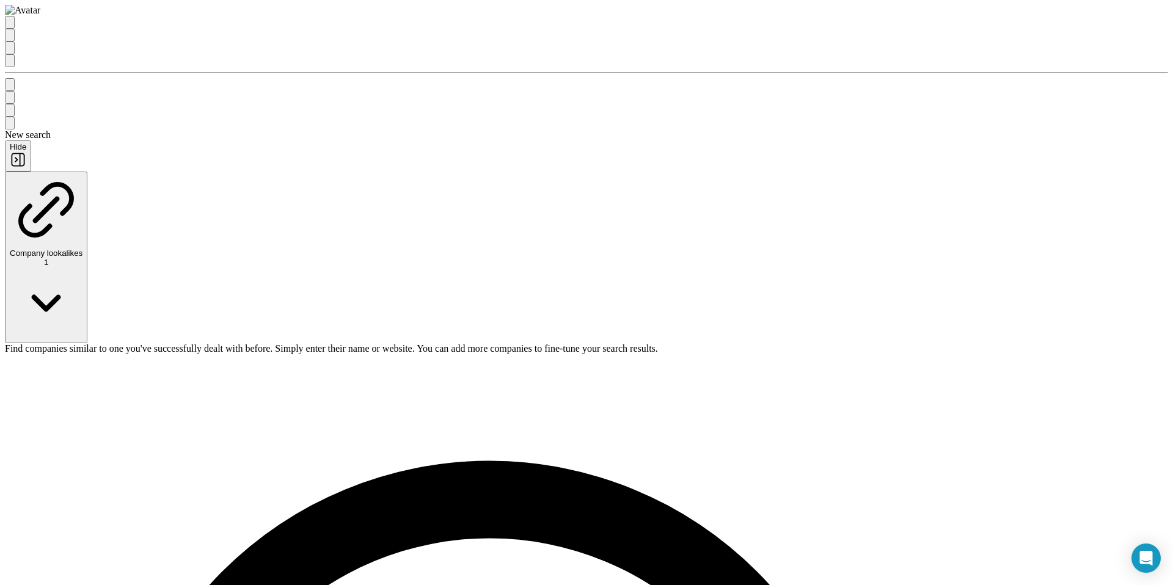
scroll to position [3077, 0]
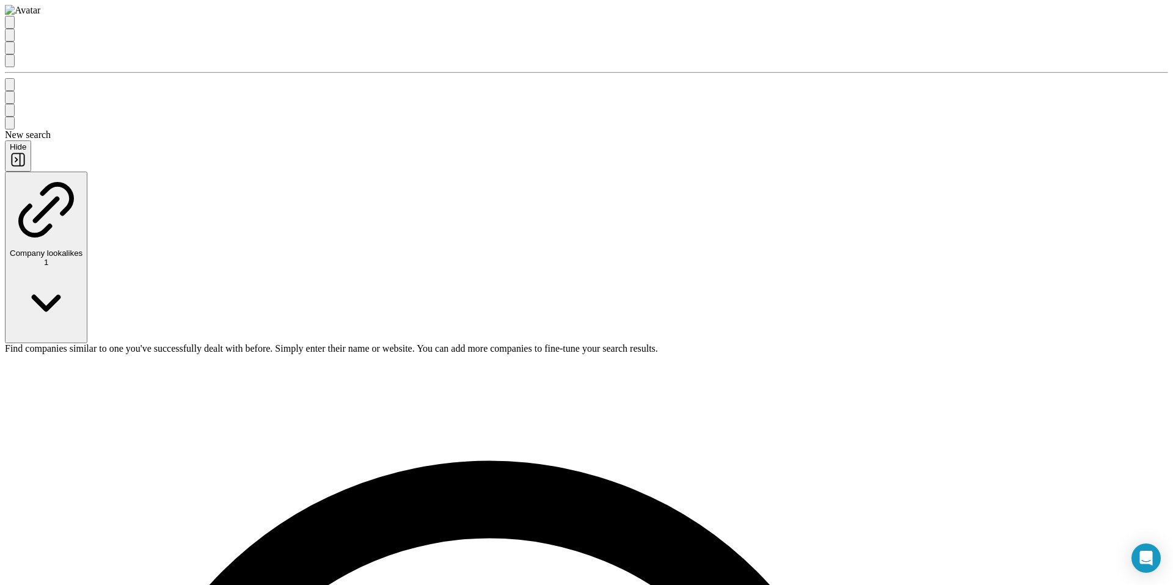
scroll to position [4319, 0]
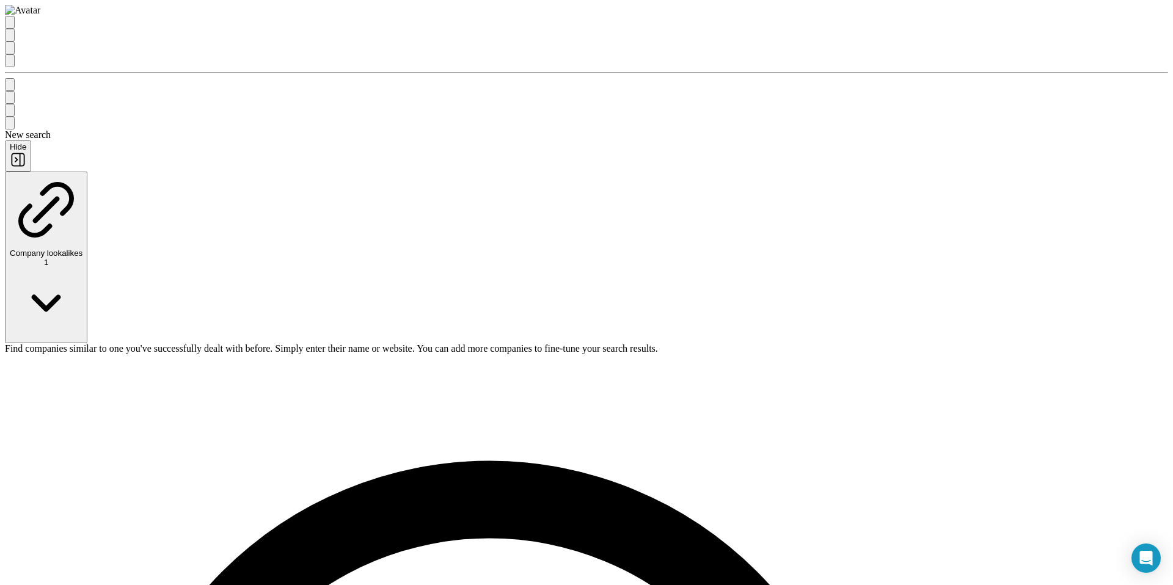
scroll to position [90, 0]
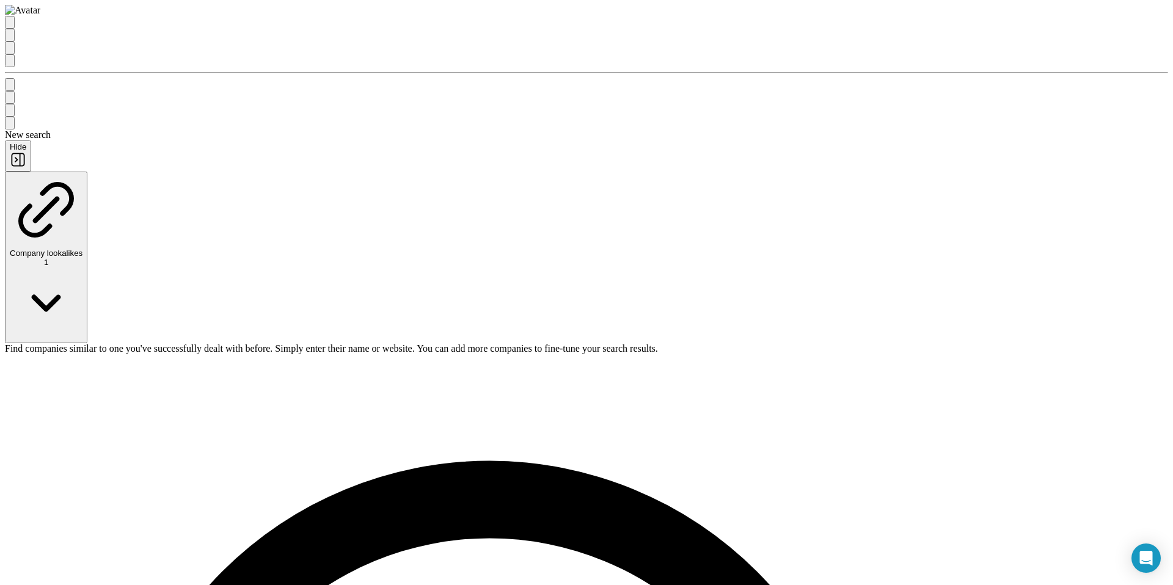
drag, startPoint x: 828, startPoint y: 96, endPoint x: 817, endPoint y: 95, distance: 11.0
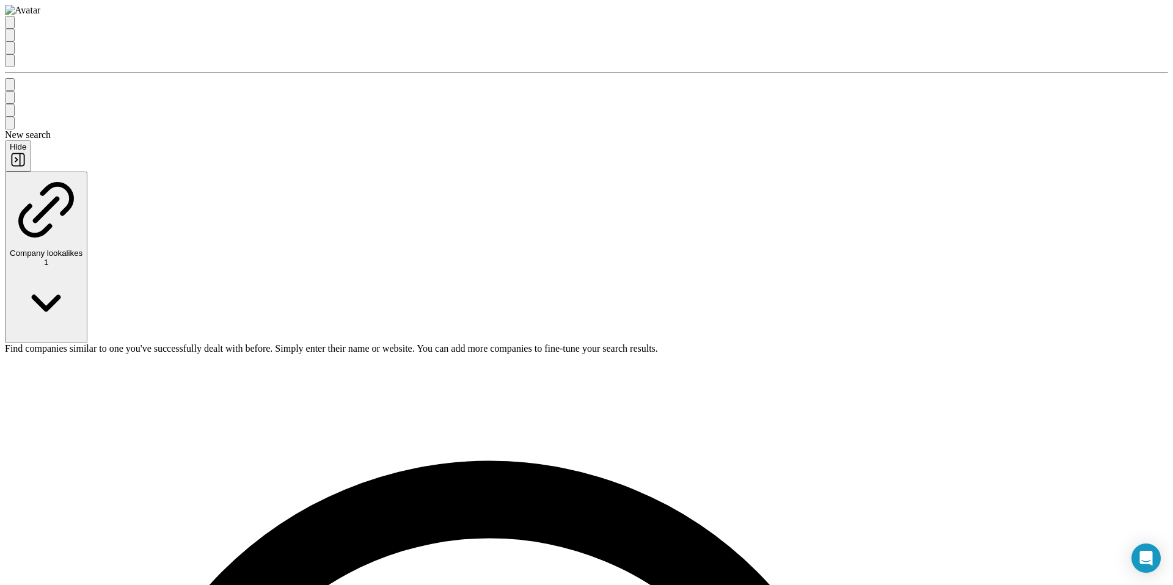
type input "*******"
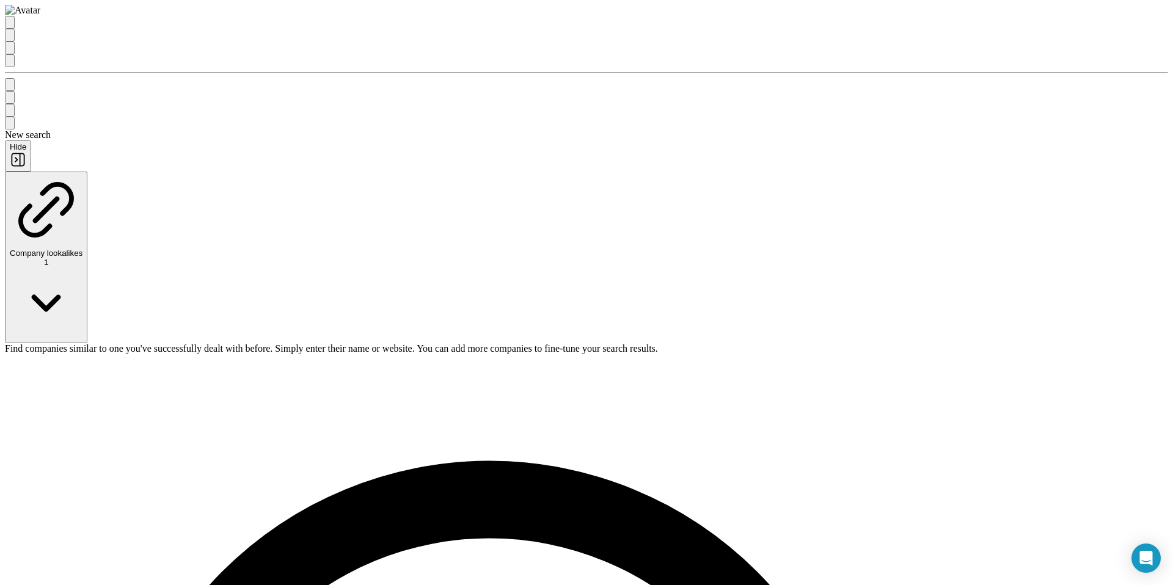
drag, startPoint x: 70, startPoint y: 111, endPoint x: 128, endPoint y: 292, distance: 189.7
